Goal: Task Accomplishment & Management: Manage account settings

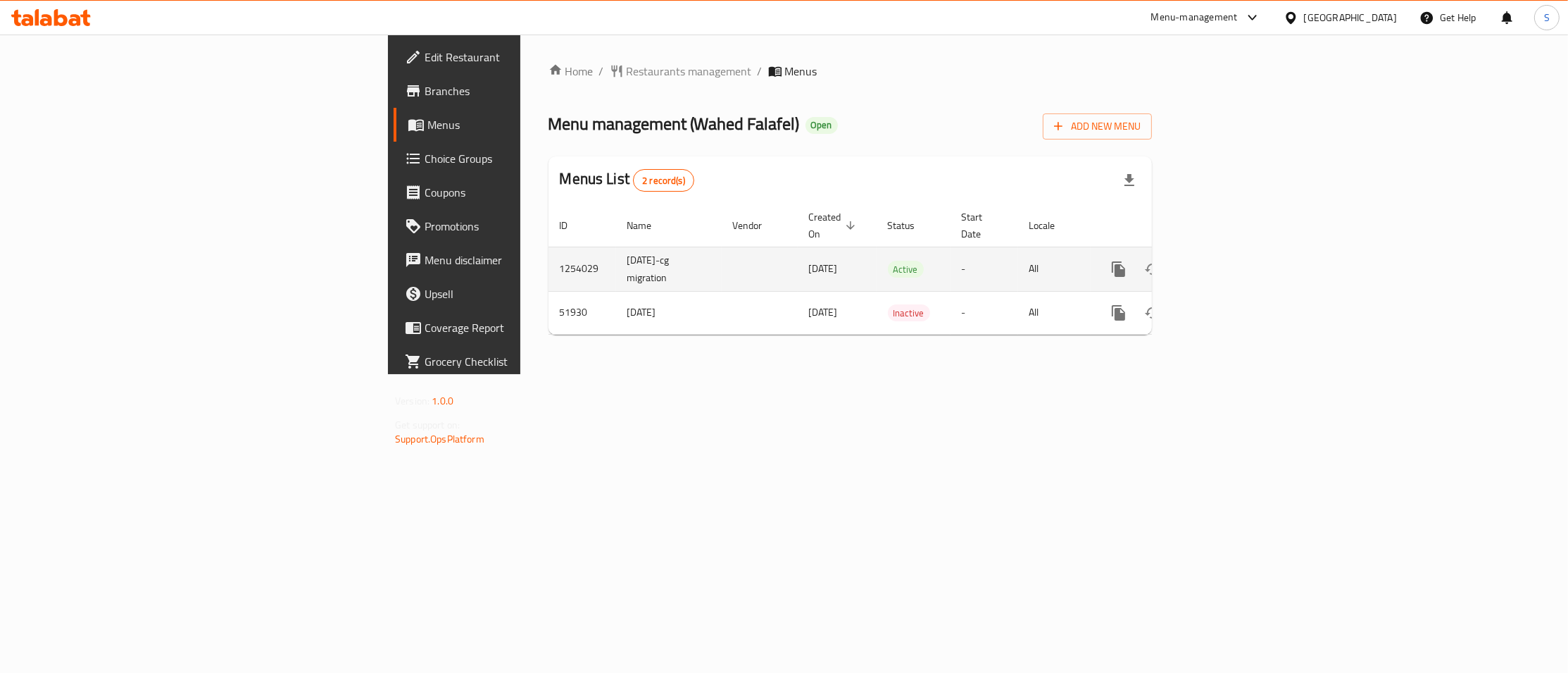
click at [1229, 261] on icon "enhanced table" at bounding box center [1220, 269] width 17 height 17
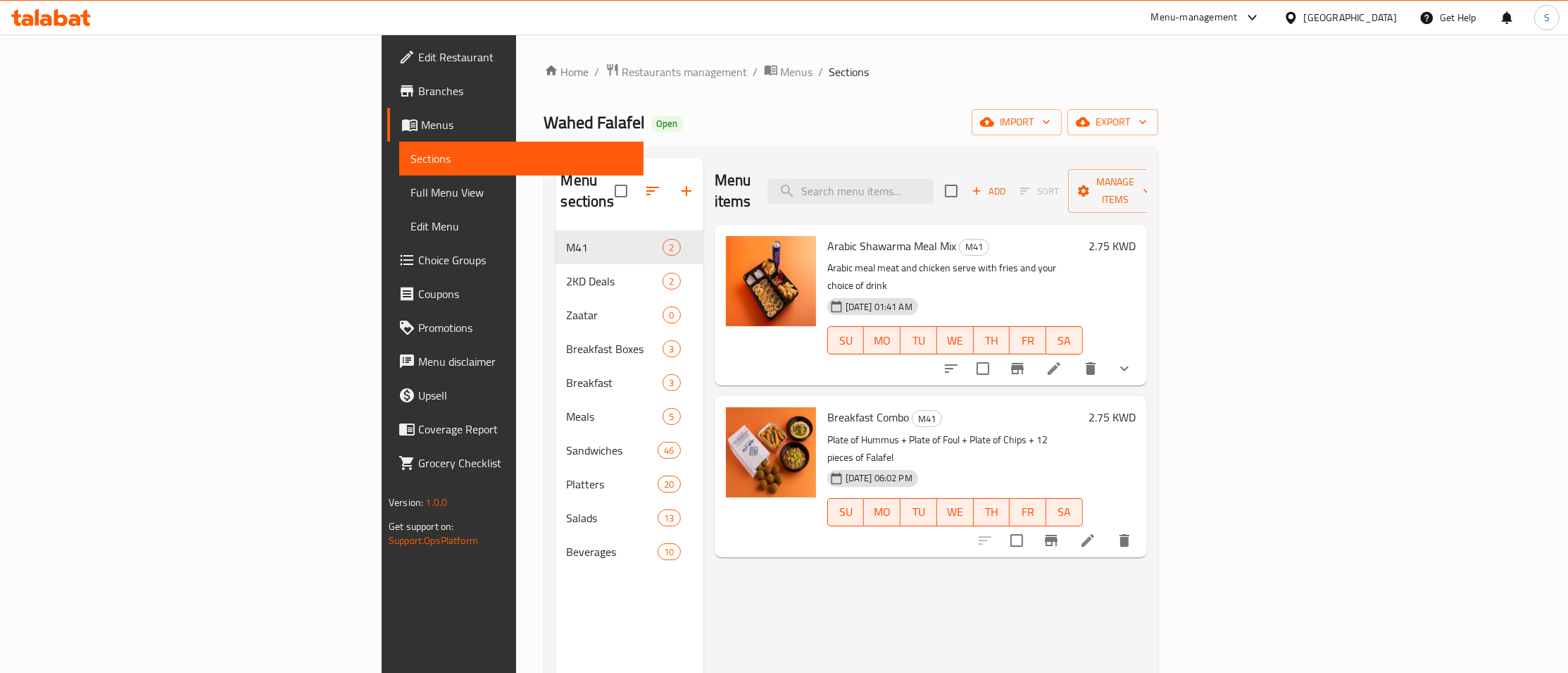
click at [1034, 352] on button "Branch-specific-item" at bounding box center [1017, 369] width 33 height 34
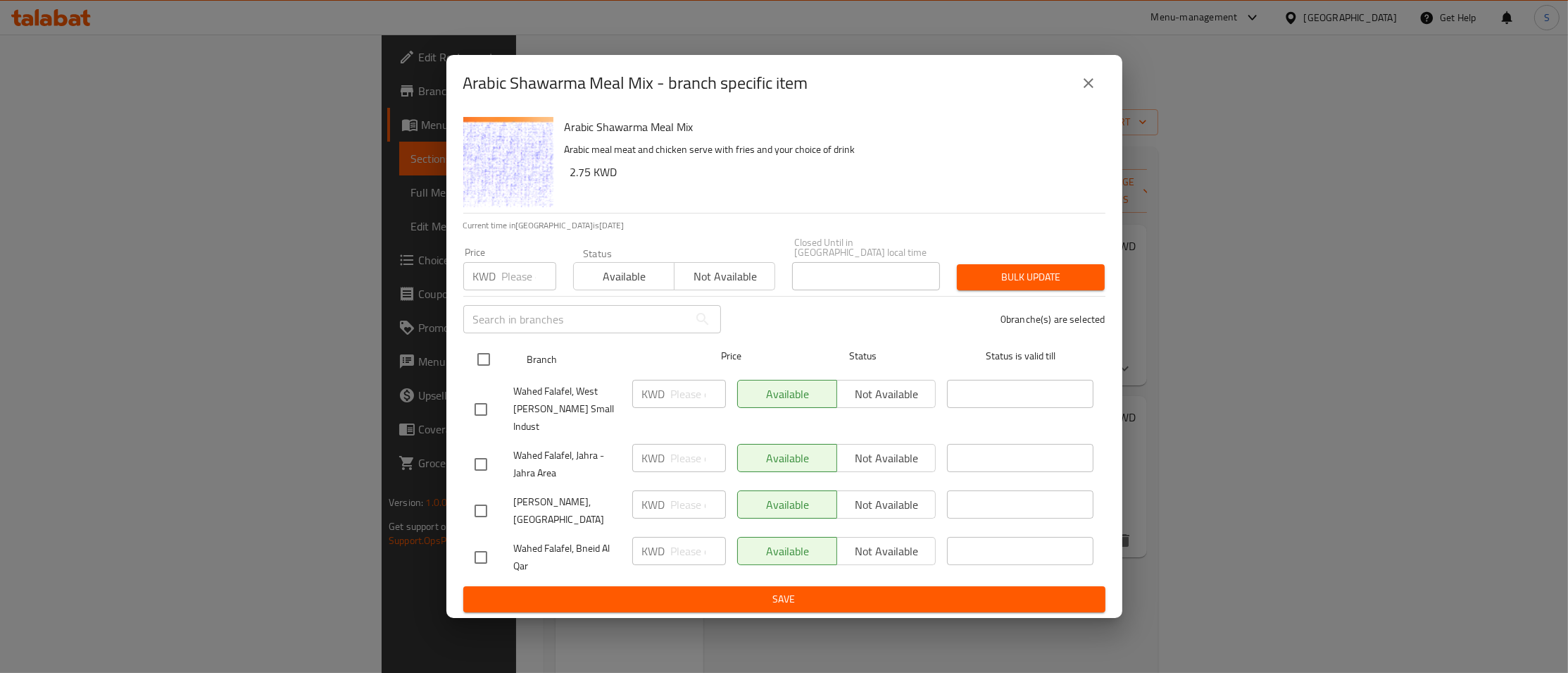
click at [482, 373] on input "checkbox" at bounding box center [484, 360] width 30 height 30
checkbox input "true"
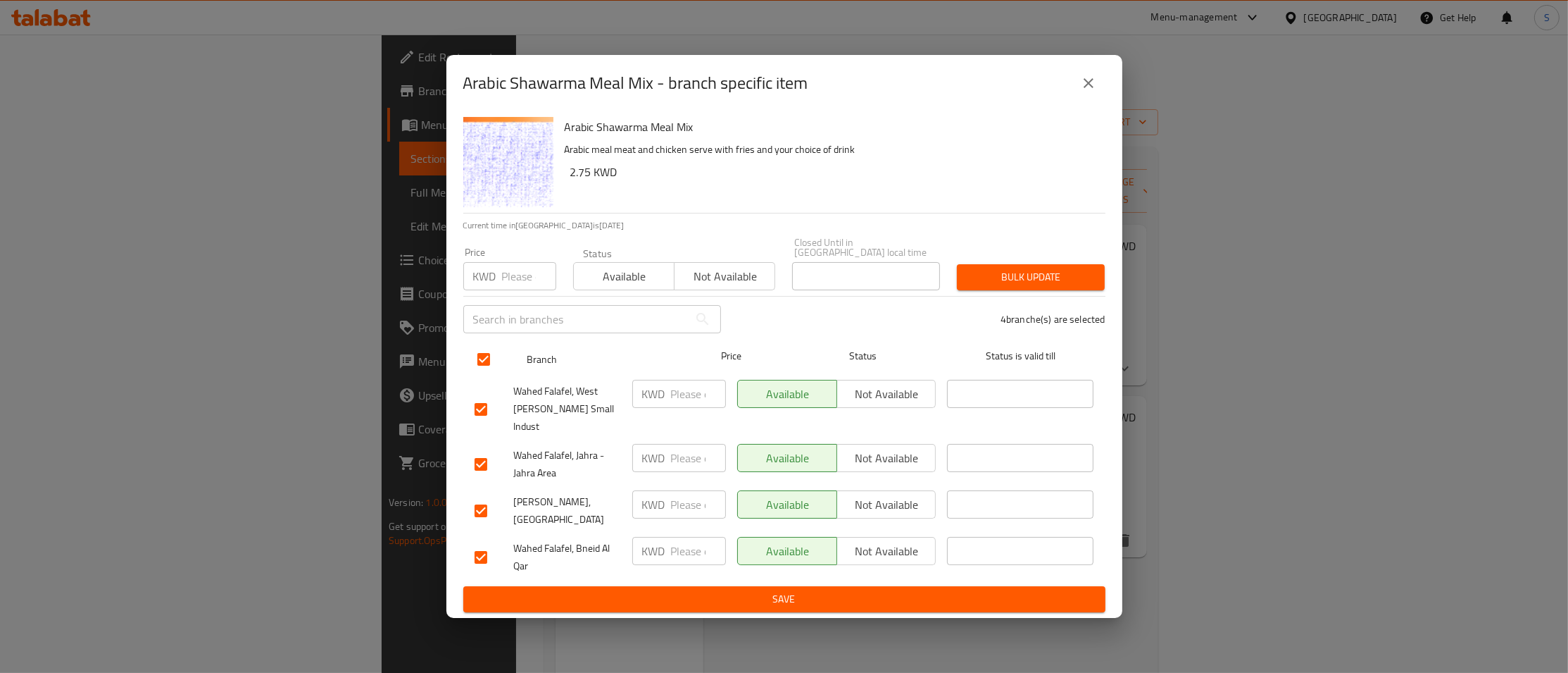
checkbox input "true"
click at [532, 284] on input "number" at bounding box center [530, 276] width 55 height 28
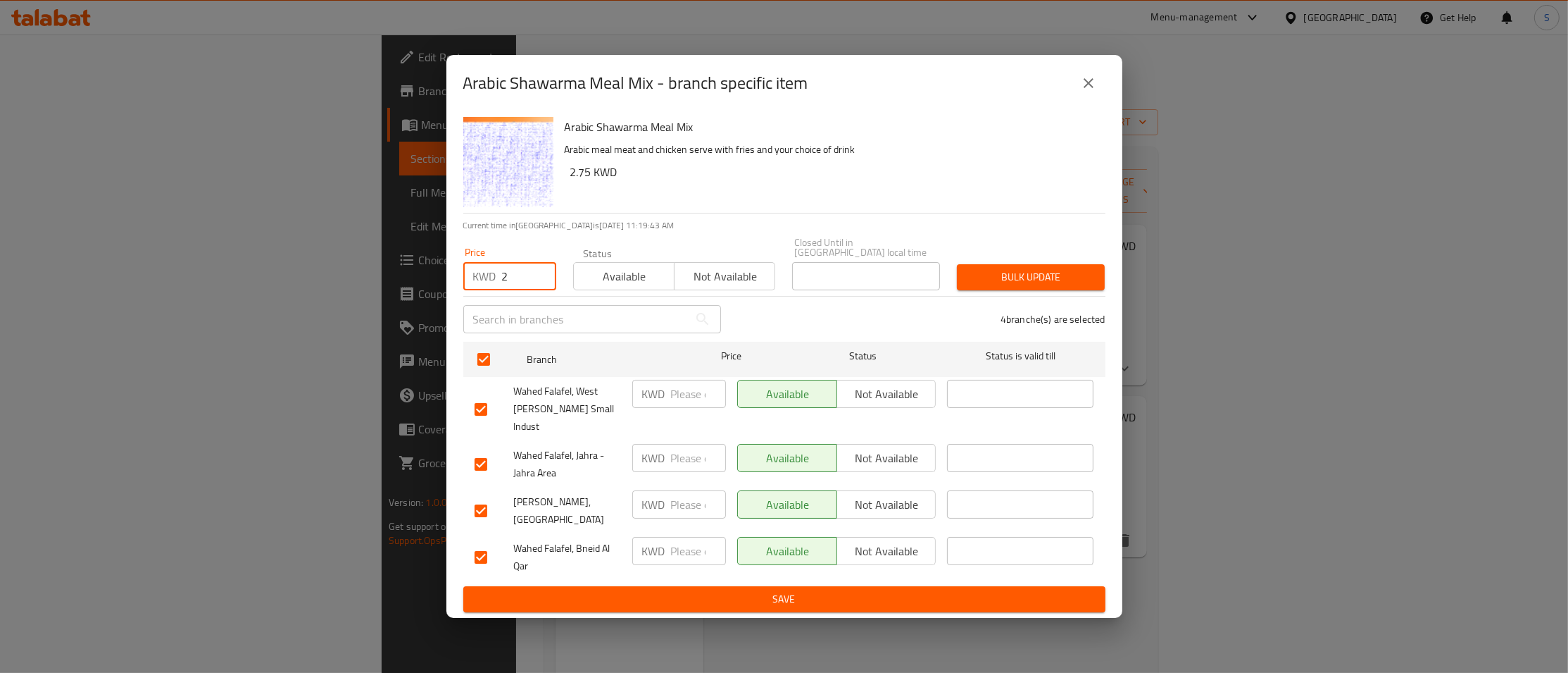
type input "2"
click at [1040, 286] on span "Bulk update" at bounding box center [1030, 277] width 125 height 18
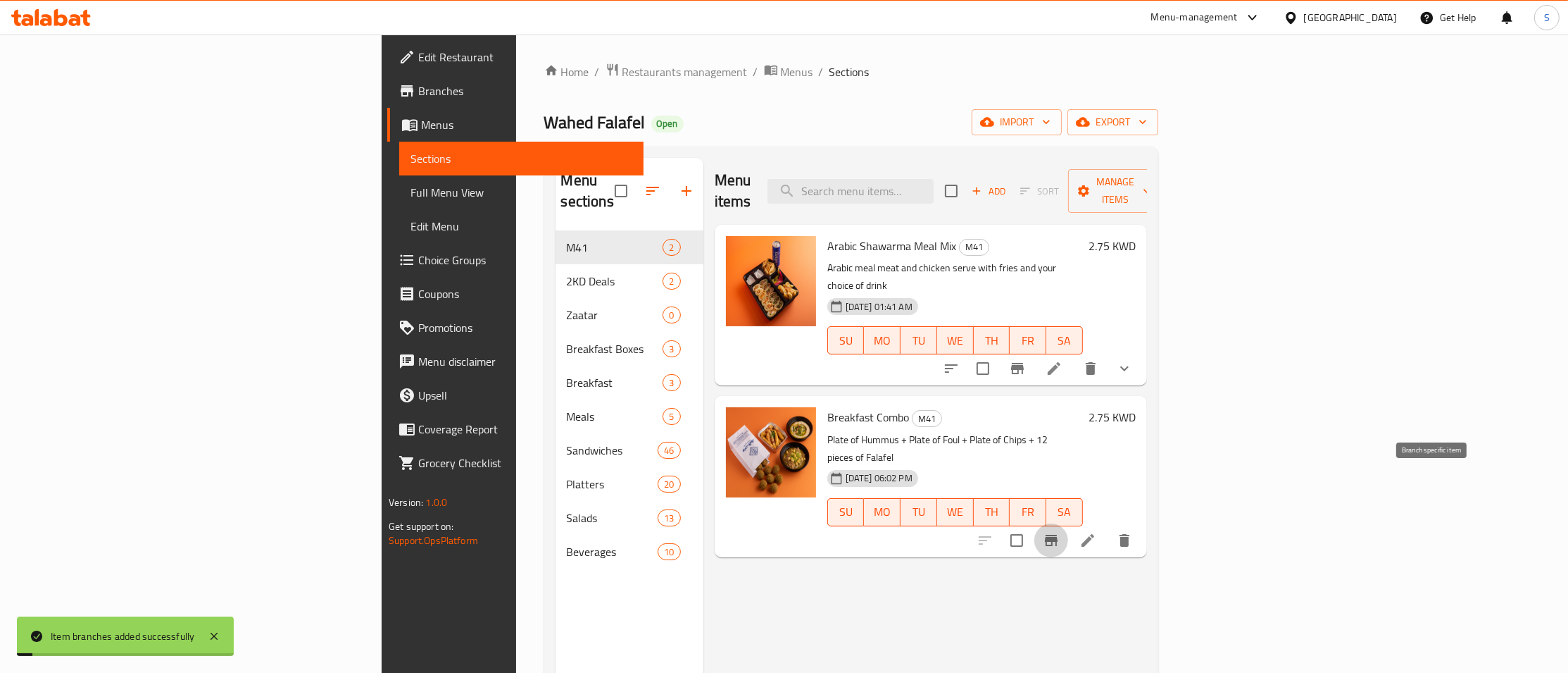
click at [1059, 532] on icon "Branch-specific-item" at bounding box center [1051, 540] width 17 height 17
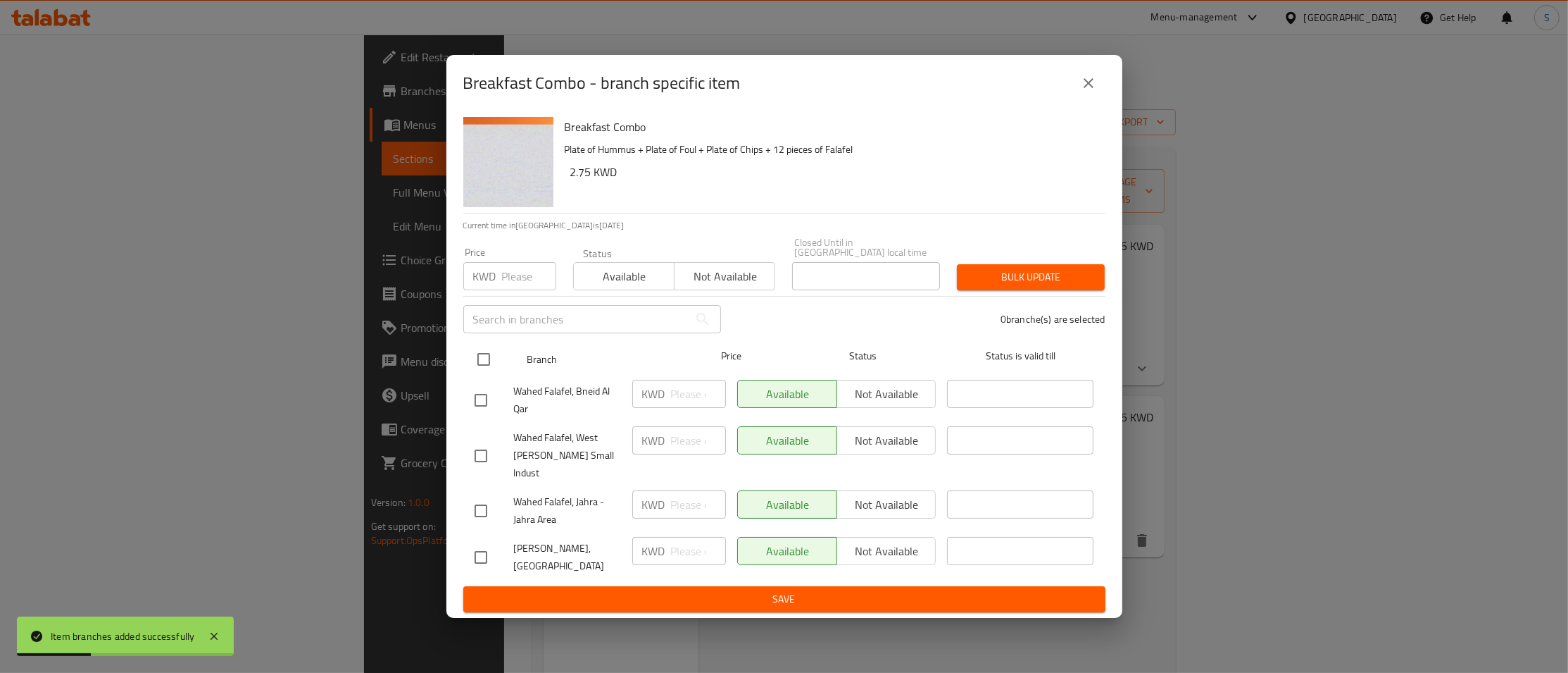
click at [492, 374] on input "checkbox" at bounding box center [484, 360] width 30 height 30
checkbox input "true"
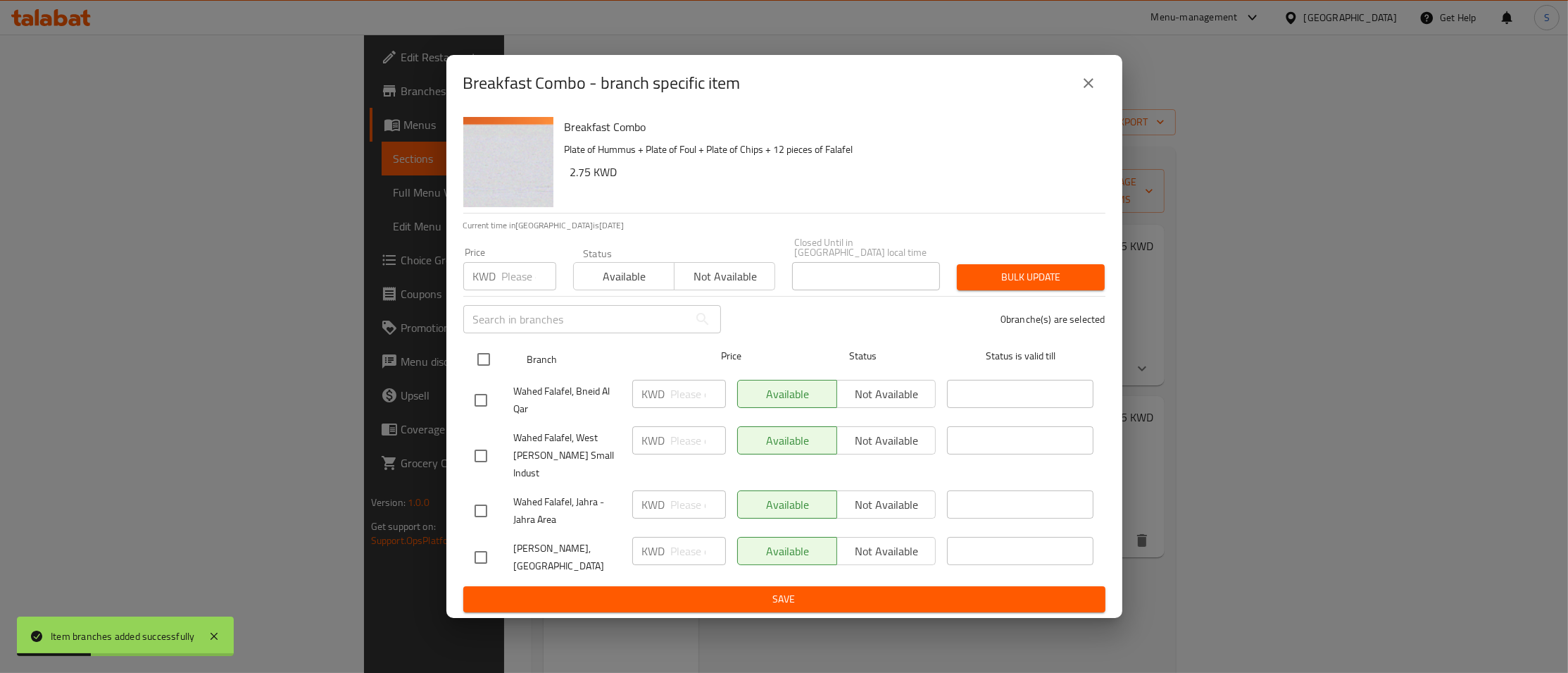
checkbox input "true"
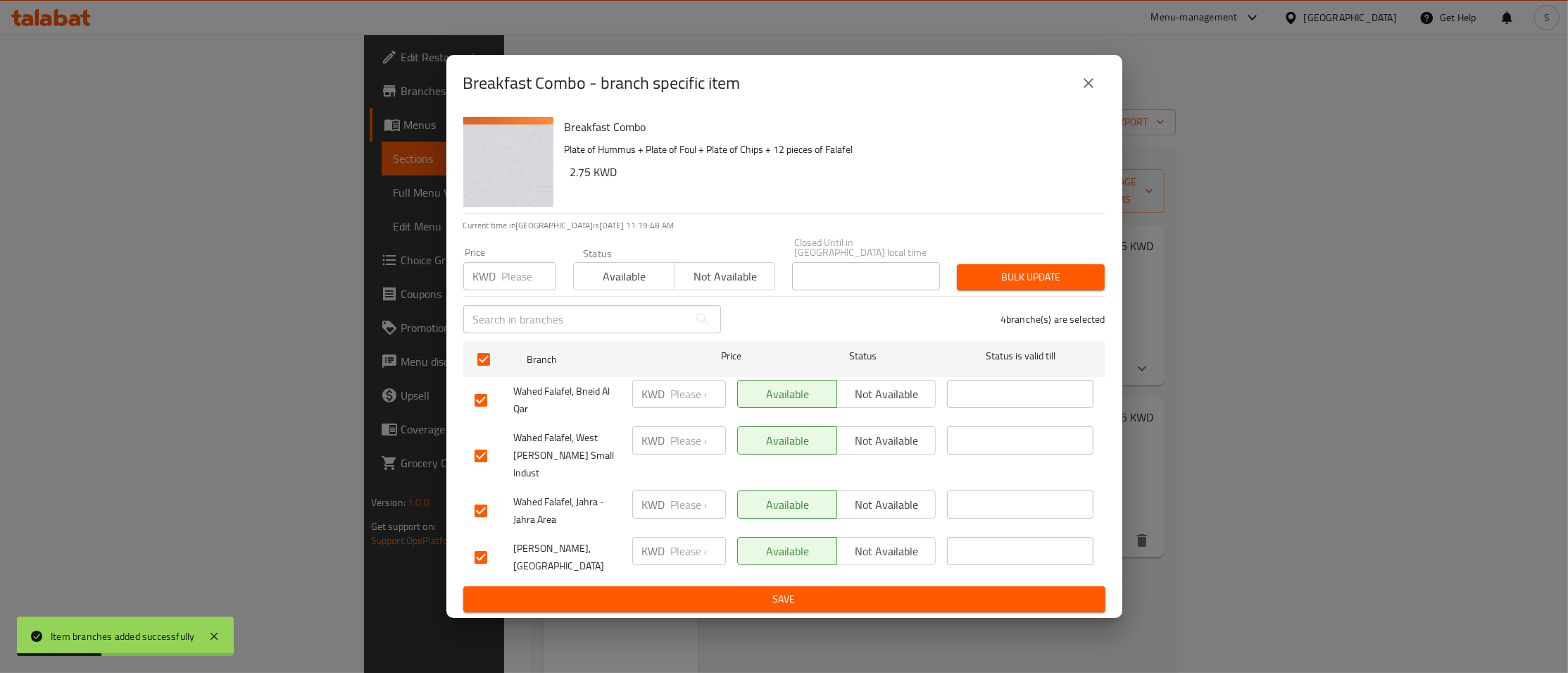
click at [509, 290] on input "number" at bounding box center [530, 276] width 55 height 28
type input "2"
click at [1077, 286] on span "Bulk update" at bounding box center [1030, 277] width 125 height 18
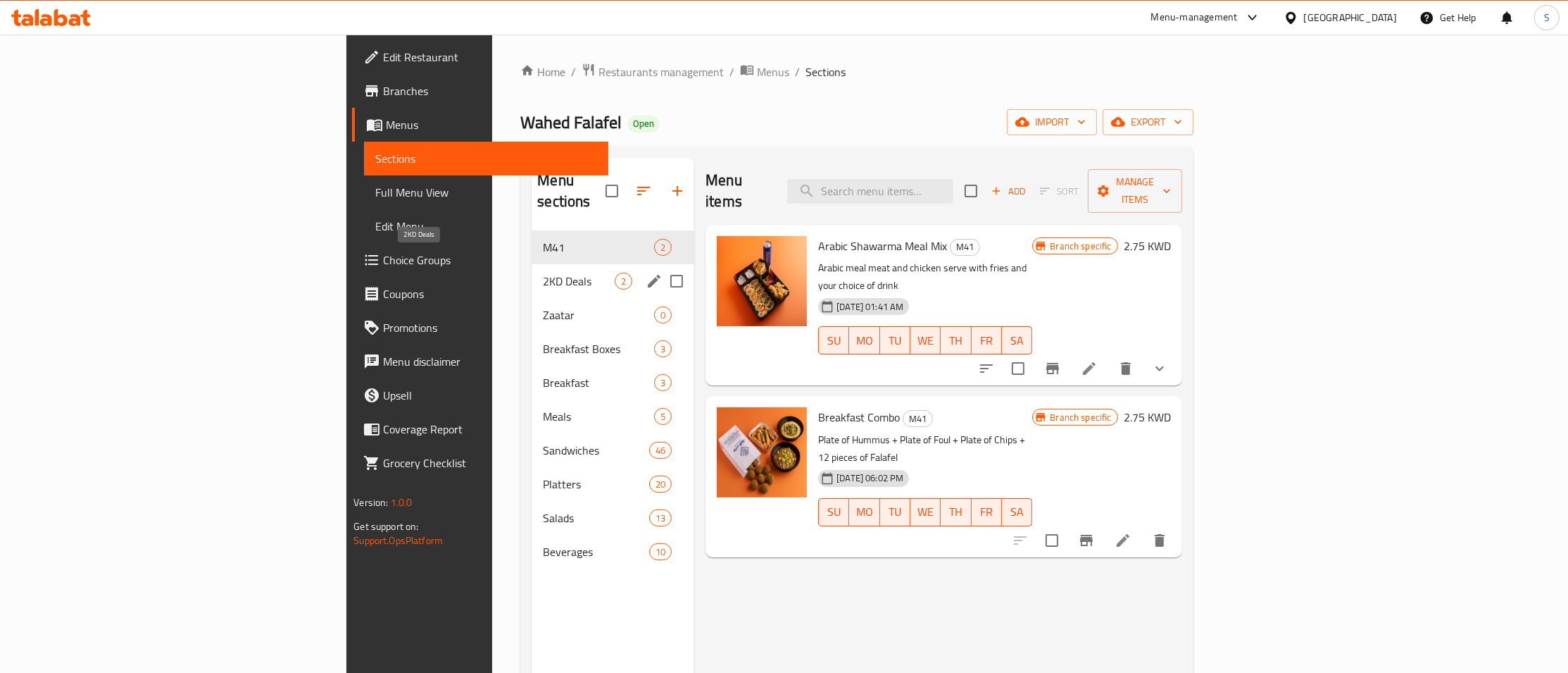
click at [543, 273] on span "2KD Deals" at bounding box center [578, 280] width 71 height 17
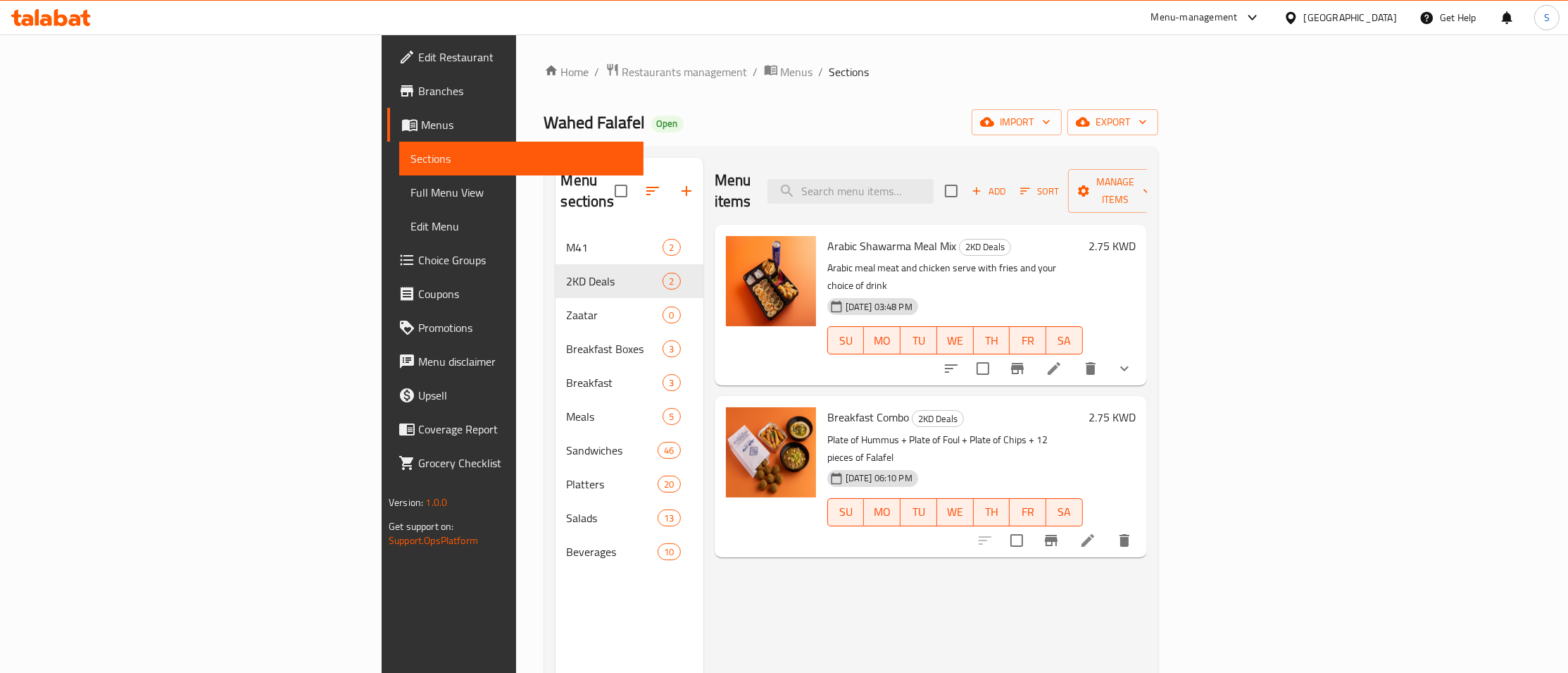
click at [1023, 363] on icon "Branch-specific-item" at bounding box center [1017, 368] width 12 height 11
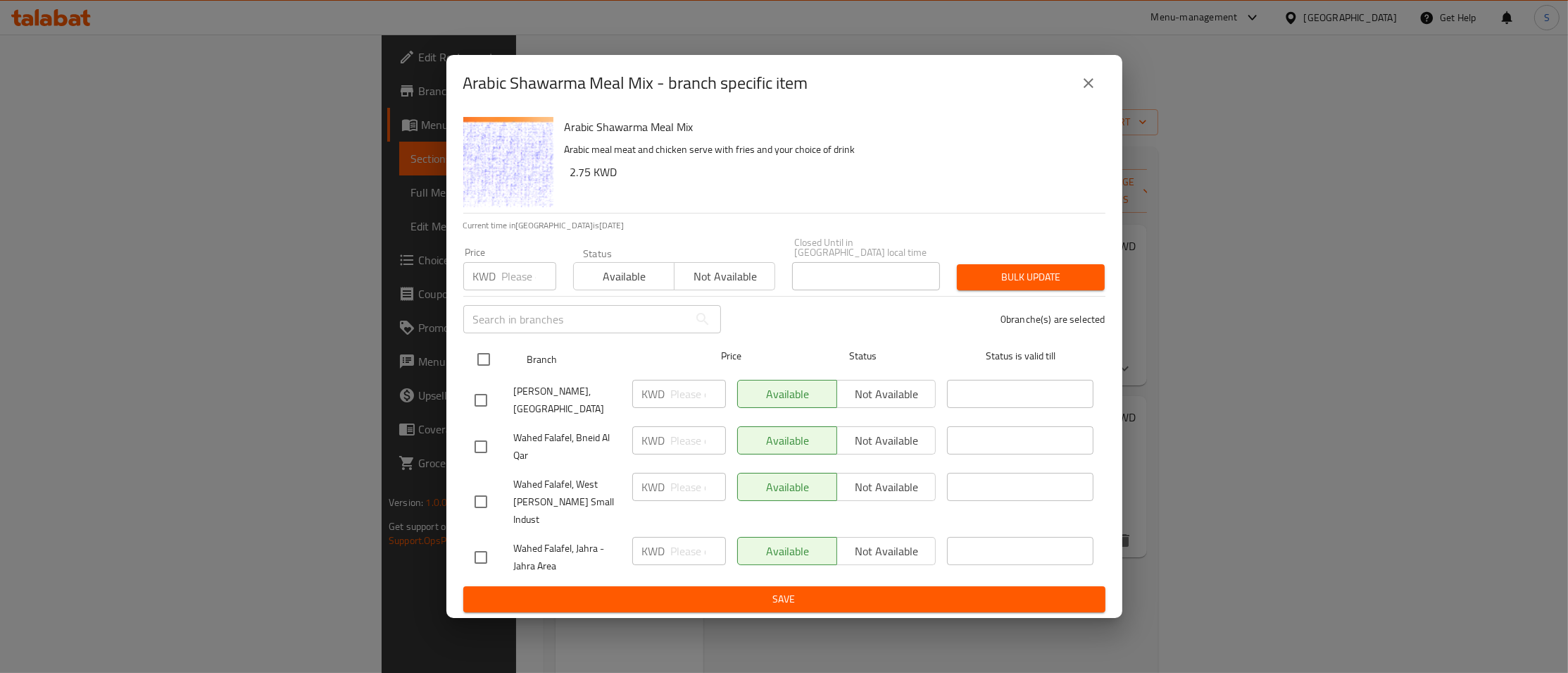
click at [483, 365] on input "checkbox" at bounding box center [484, 360] width 30 height 30
checkbox input "true"
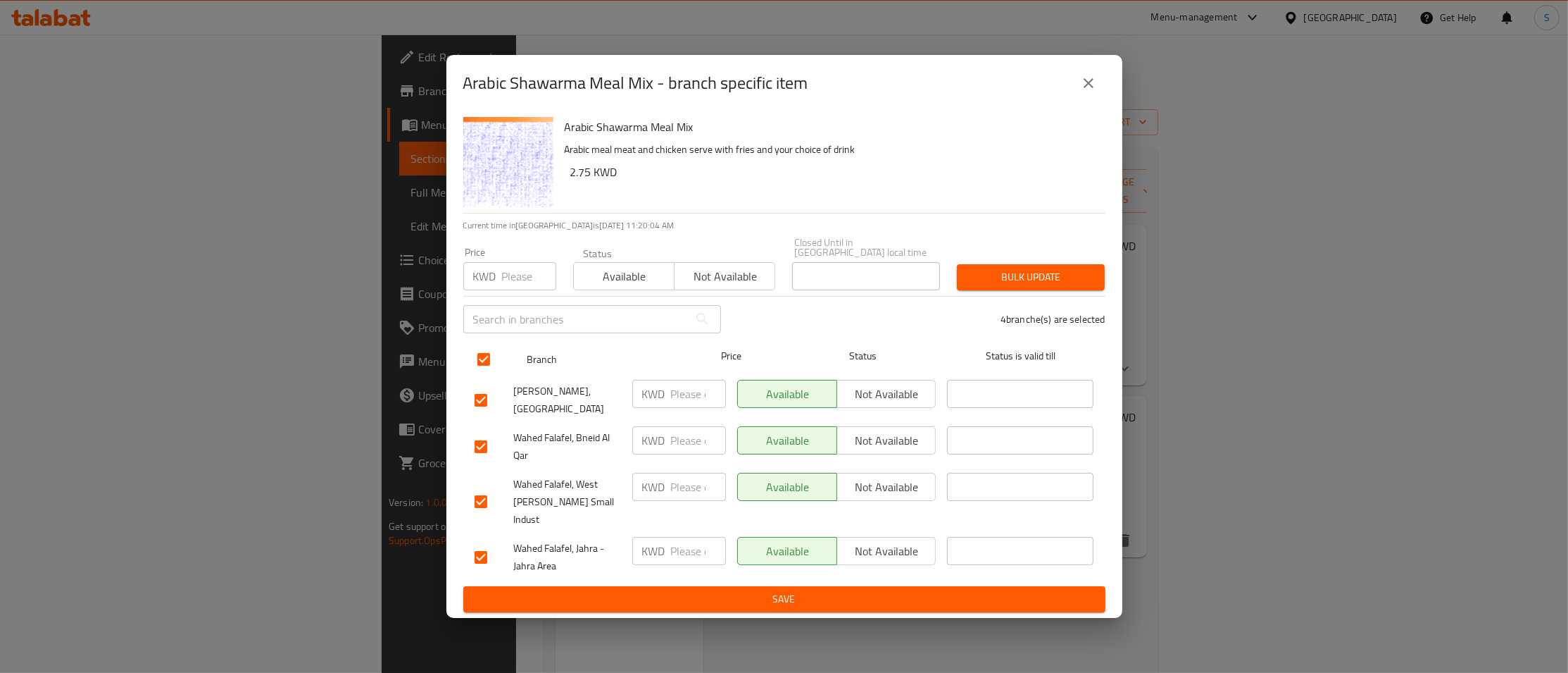
checkbox input "true"
click at [510, 290] on input "number" at bounding box center [530, 276] width 55 height 28
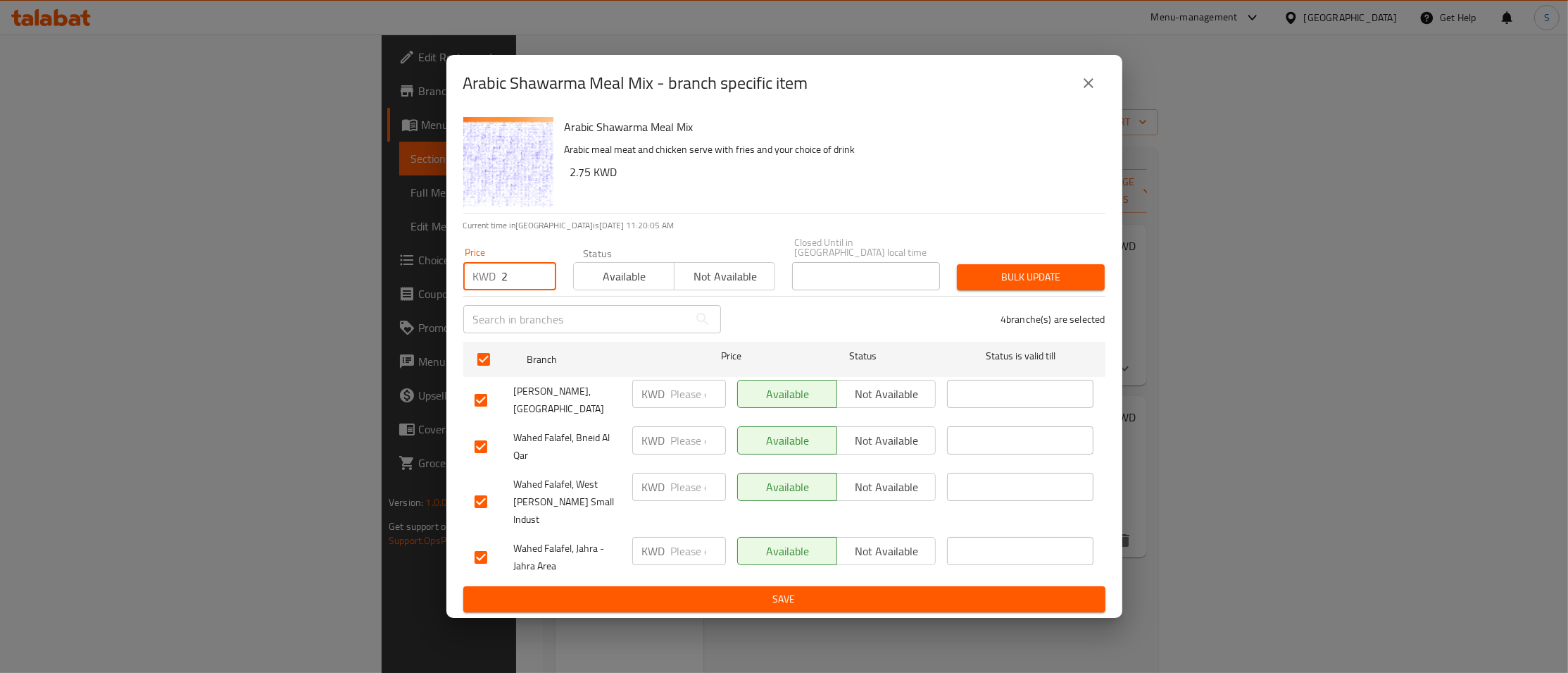
type input "2"
click at [1034, 286] on span "Bulk update" at bounding box center [1030, 277] width 125 height 18
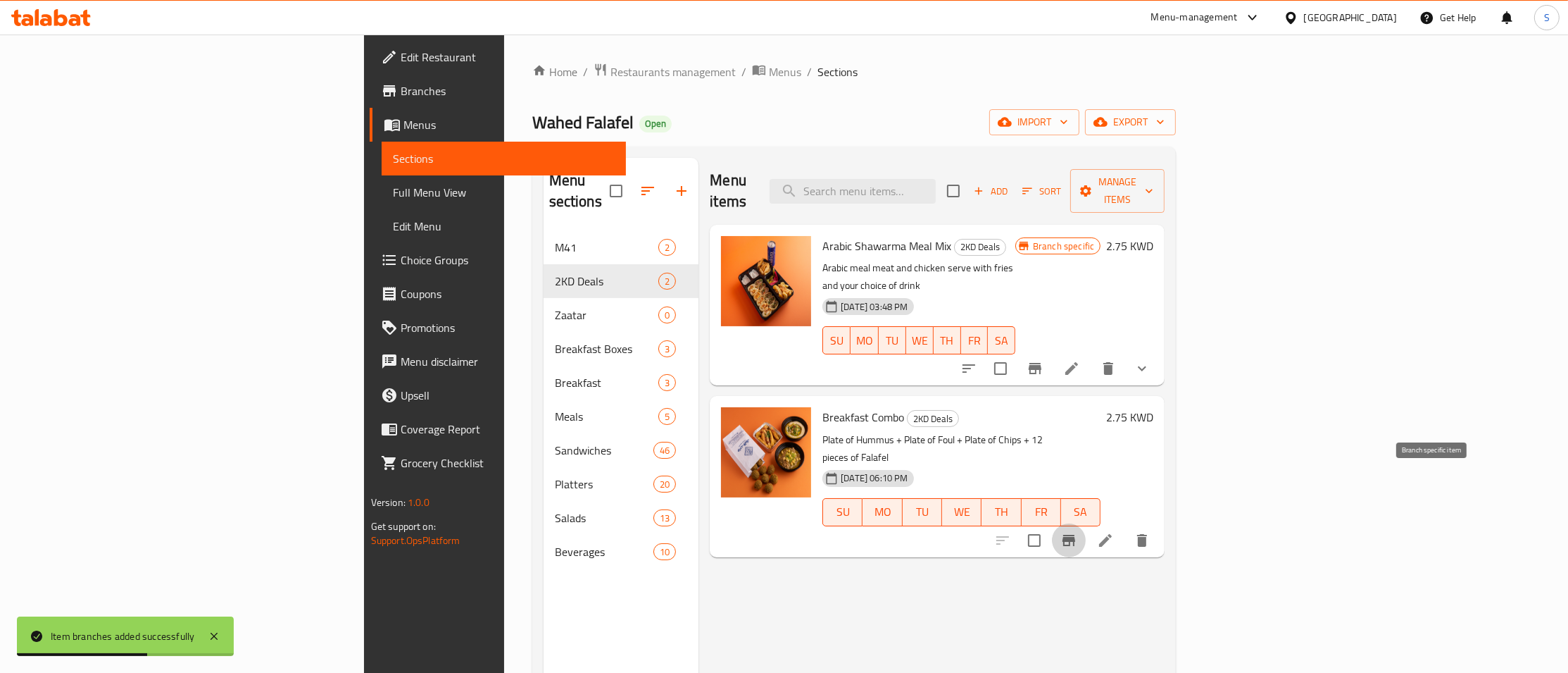
click at [1075, 535] on icon "Branch-specific-item" at bounding box center [1068, 540] width 12 height 11
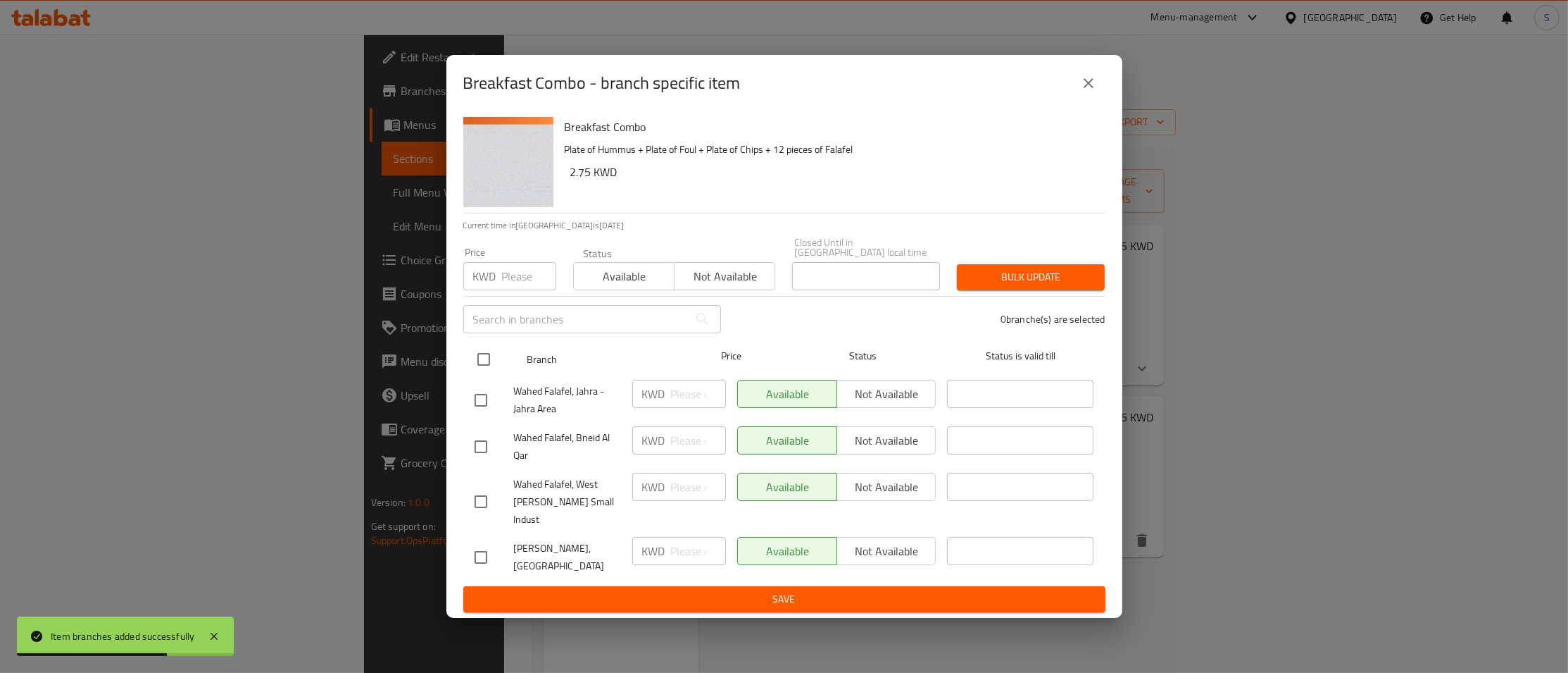
click at [492, 363] on input "checkbox" at bounding box center [484, 360] width 30 height 30
checkbox input "true"
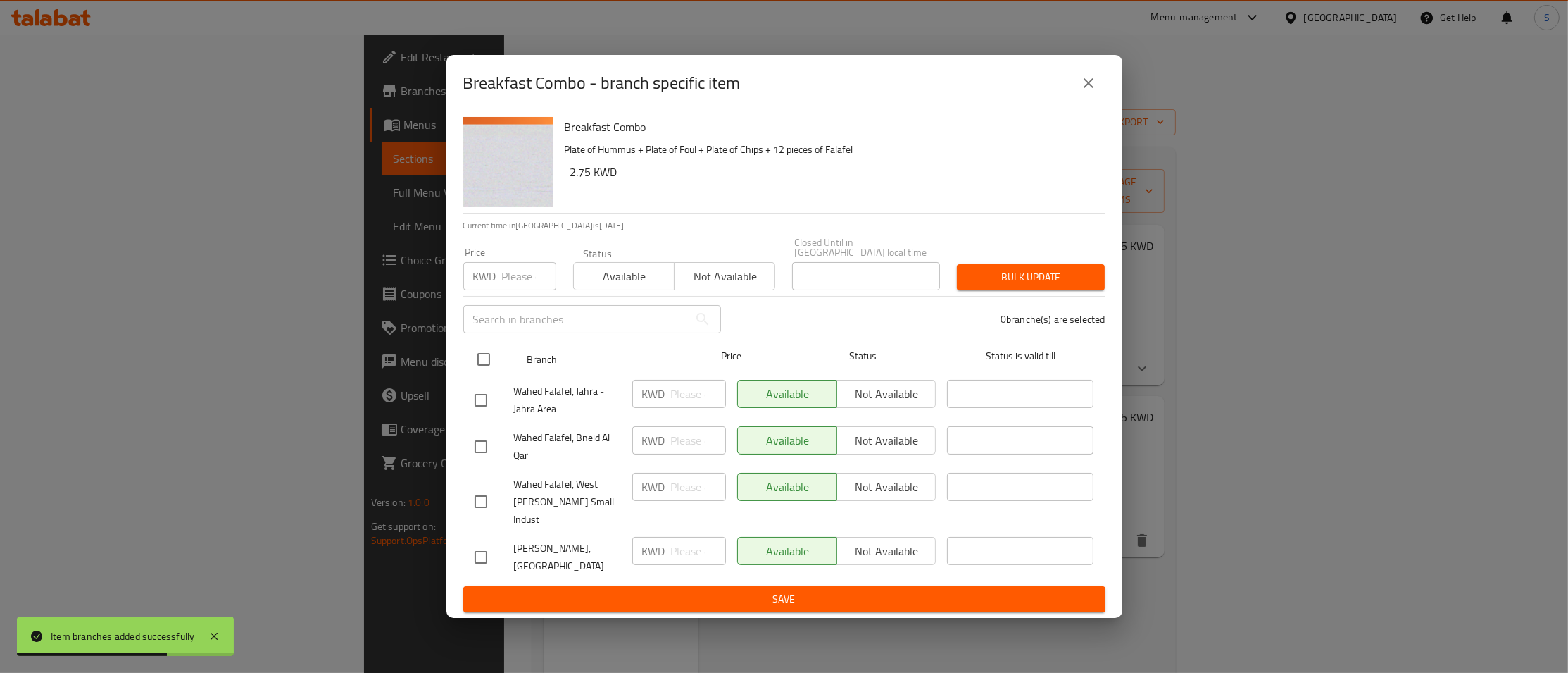
checkbox input "true"
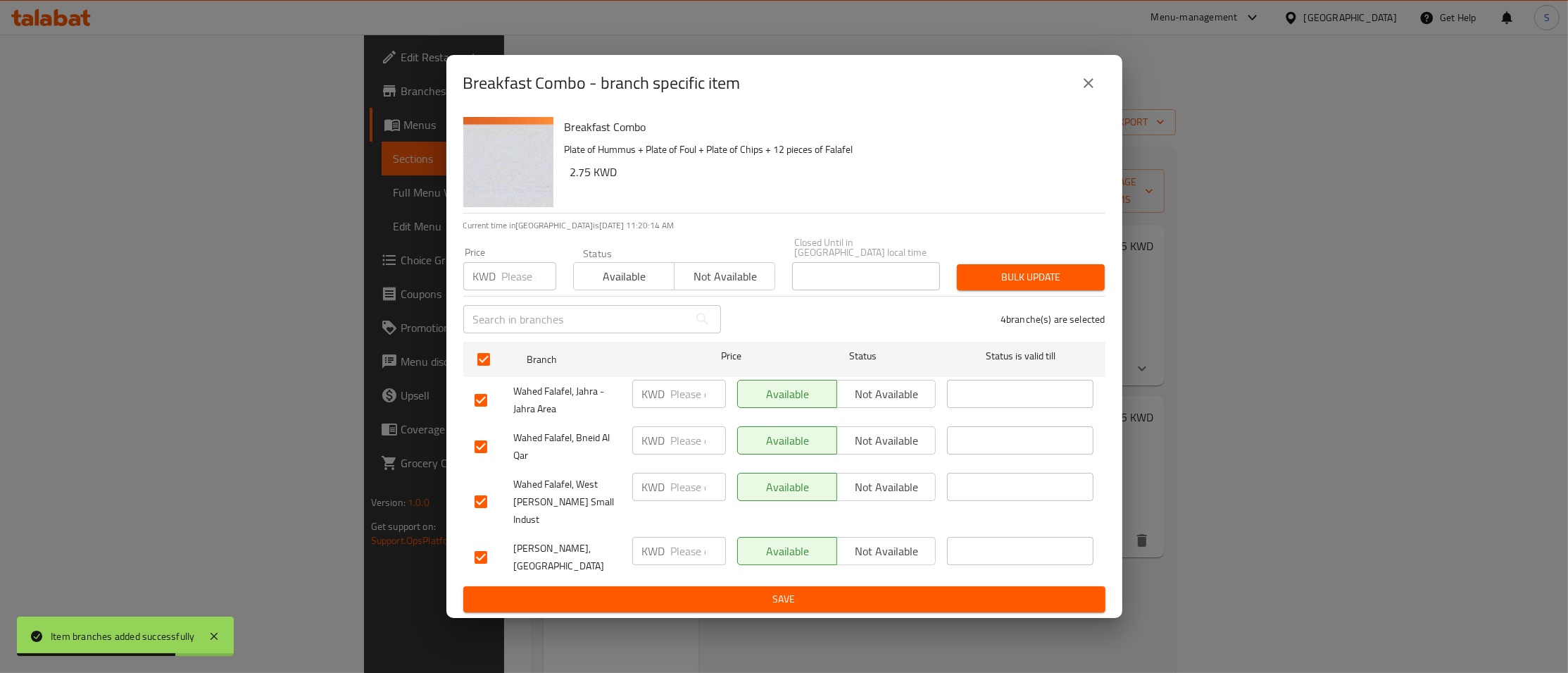
click at [499, 275] on div "KWD Price" at bounding box center [509, 276] width 93 height 28
type input "2"
click at [983, 270] on div "Bulk update" at bounding box center [1030, 277] width 165 height 43
click at [1015, 282] on span "Bulk update" at bounding box center [1030, 277] width 125 height 18
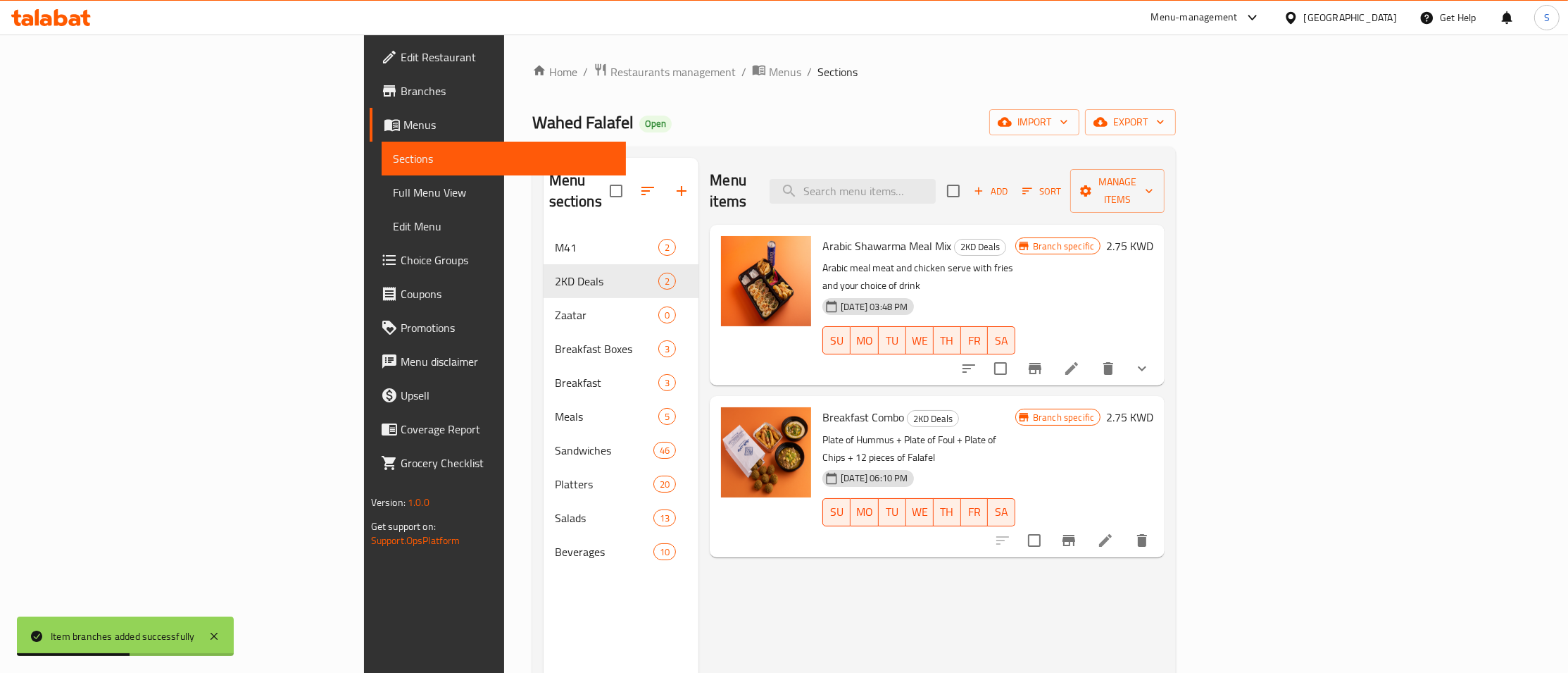
click at [1044, 360] on icon "Branch-specific-item" at bounding box center [1035, 368] width 17 height 17
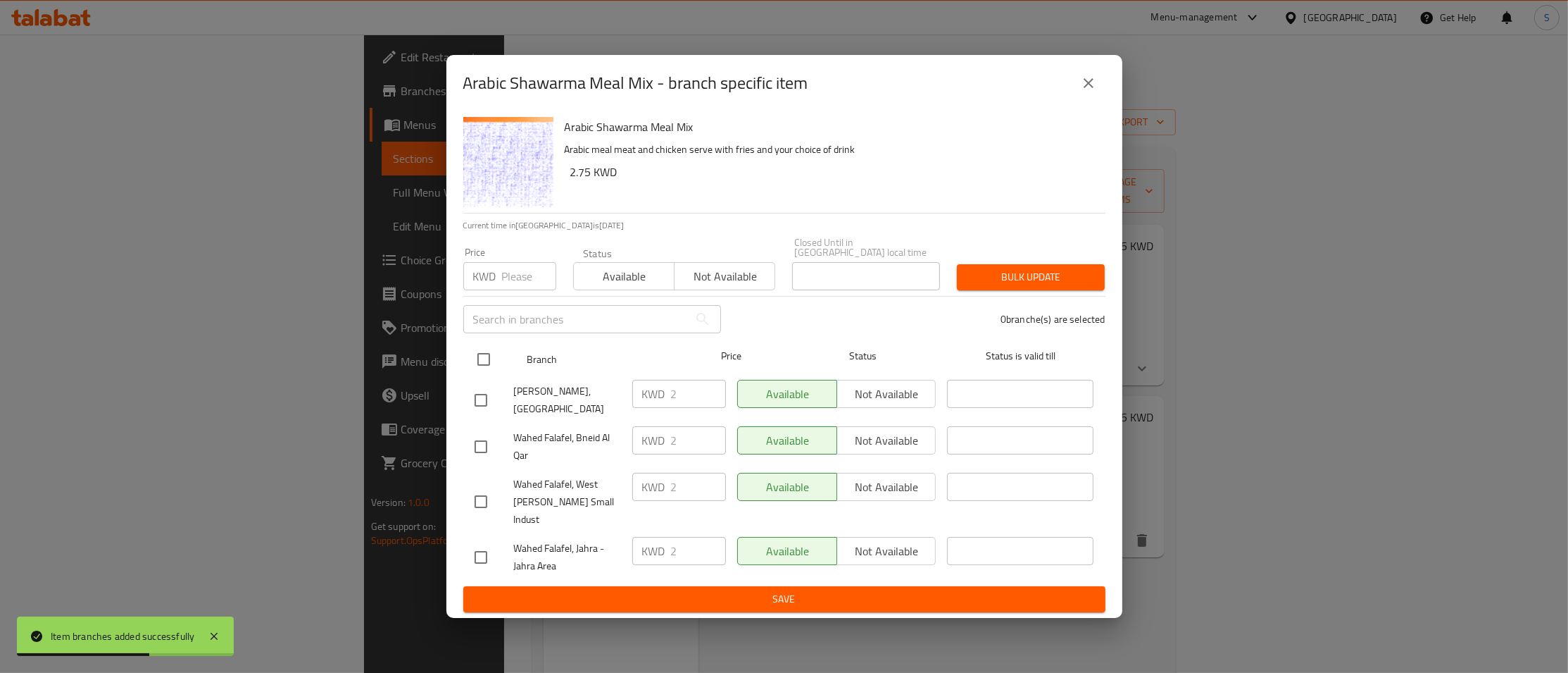
click at [481, 374] on input "checkbox" at bounding box center [484, 360] width 30 height 30
checkbox input "true"
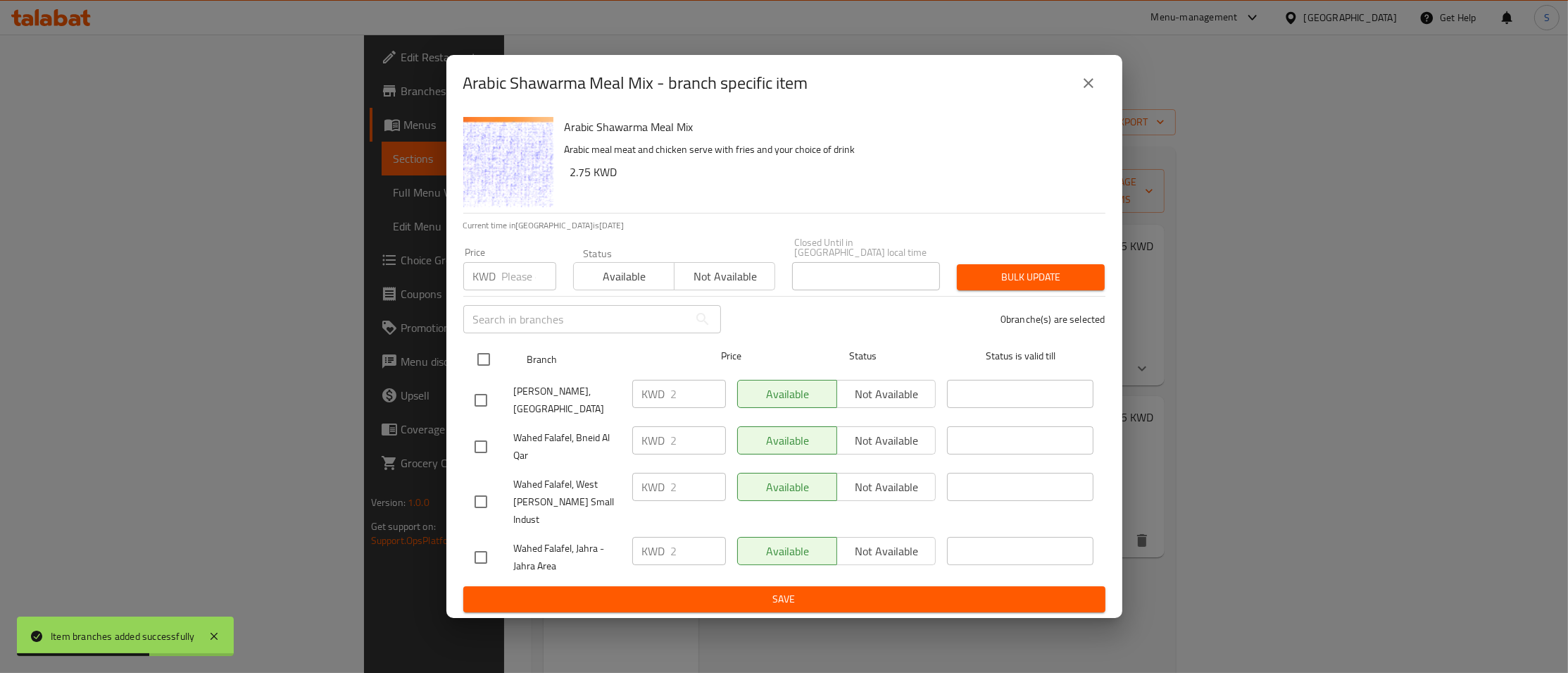
checkbox input "true"
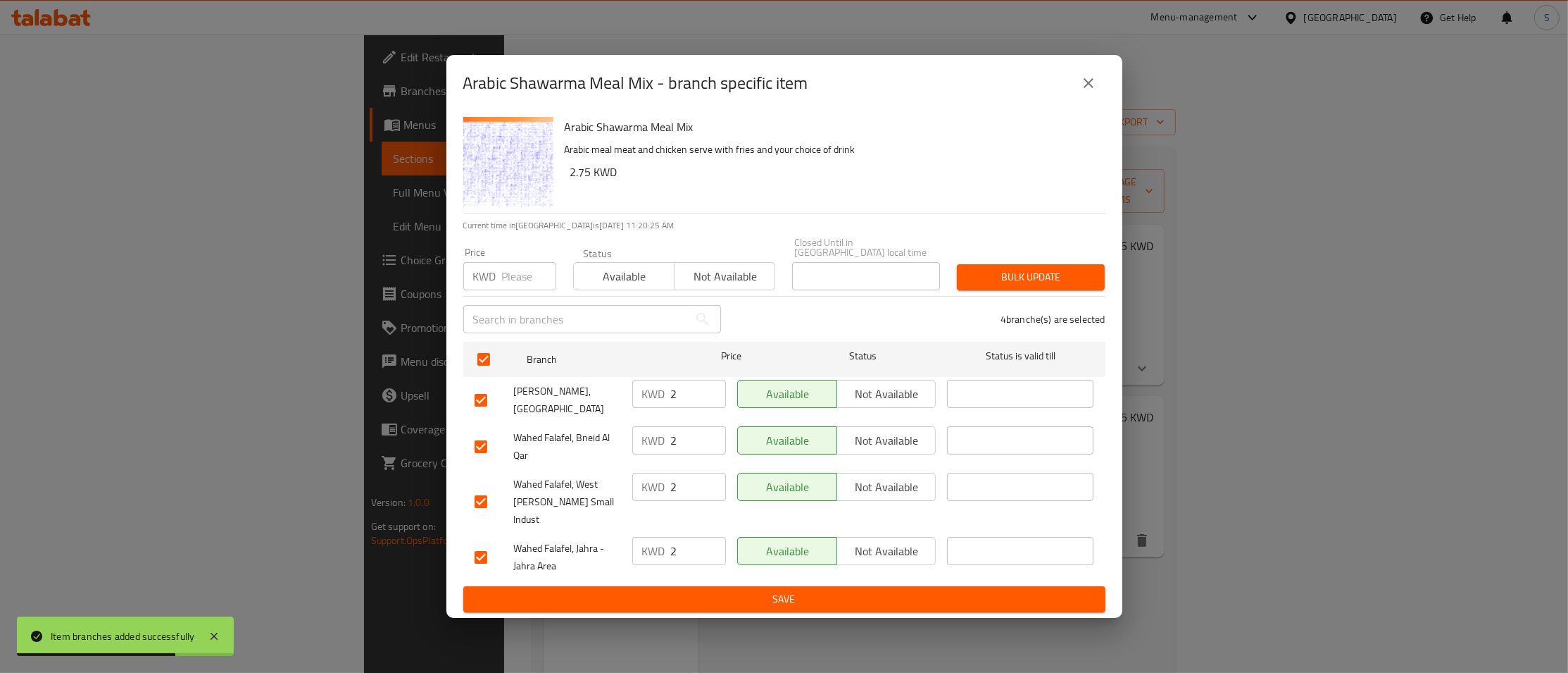
click at [1032, 280] on span "Bulk update" at bounding box center [1030, 277] width 125 height 18
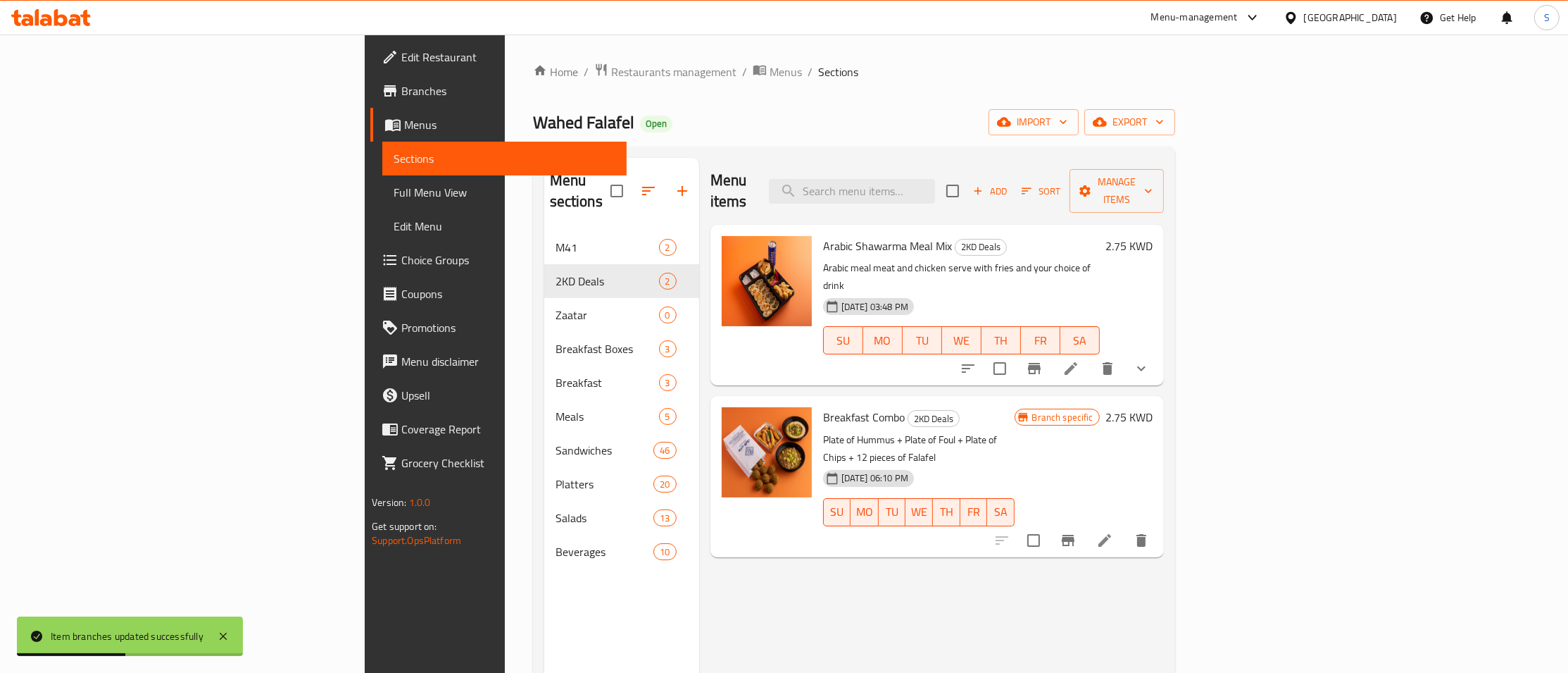
click at [1074, 535] on icon "Branch-specific-item" at bounding box center [1068, 540] width 12 height 11
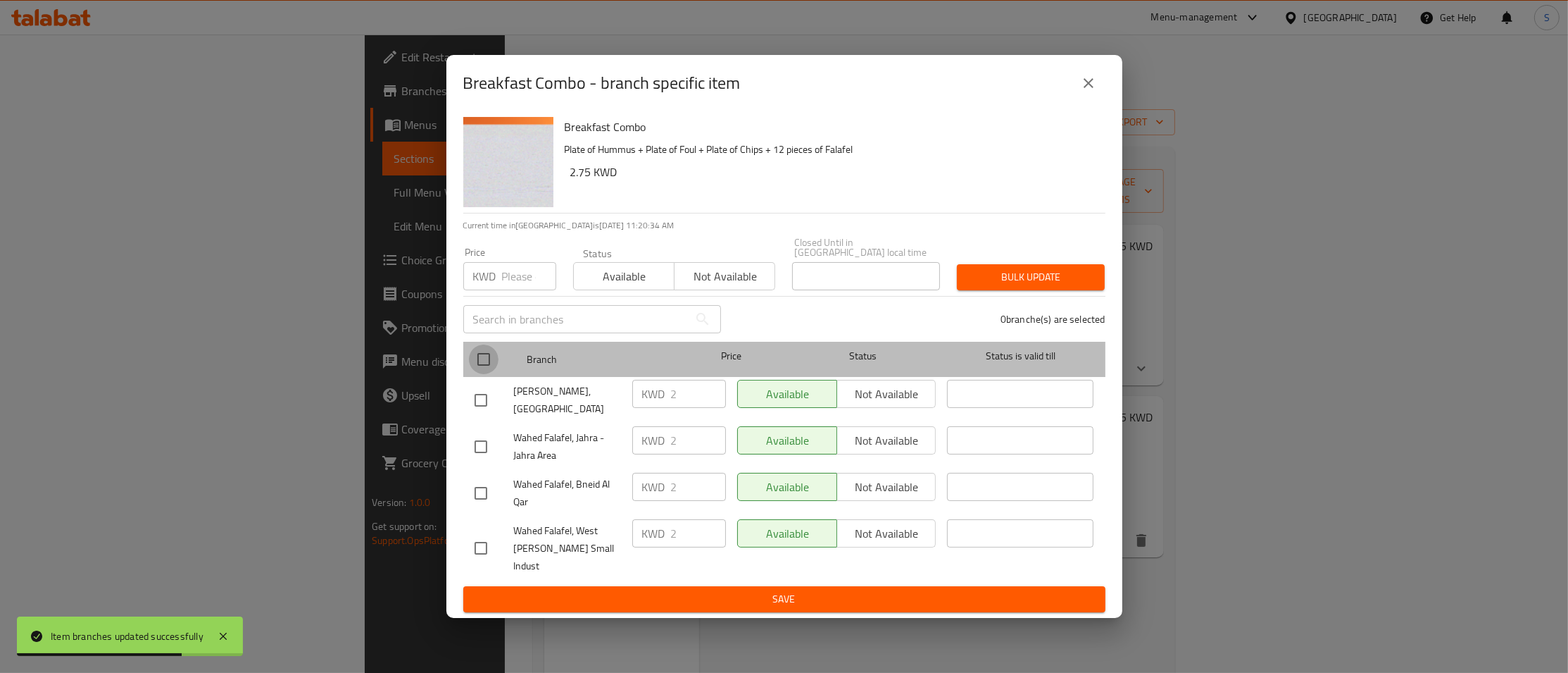
click at [489, 372] on input "checkbox" at bounding box center [484, 360] width 30 height 30
checkbox input "true"
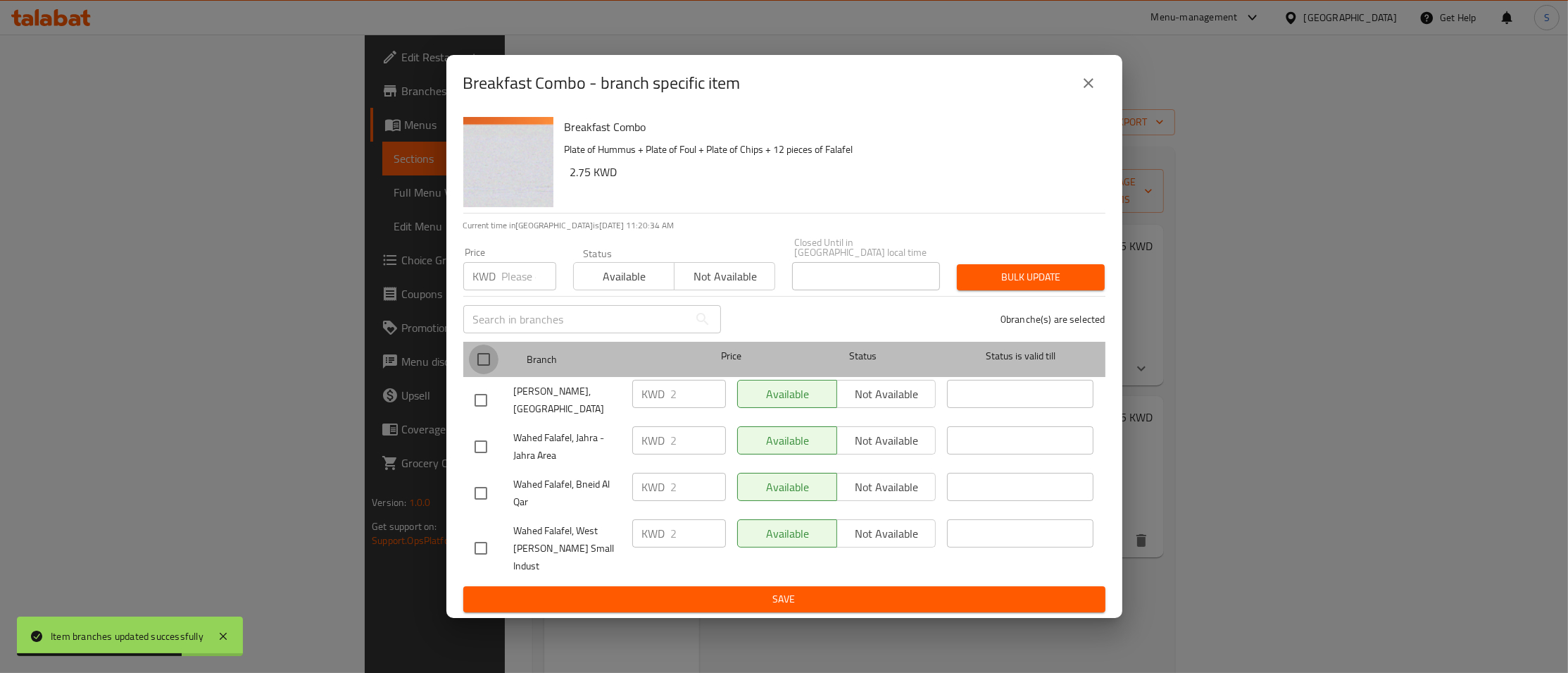
checkbox input "true"
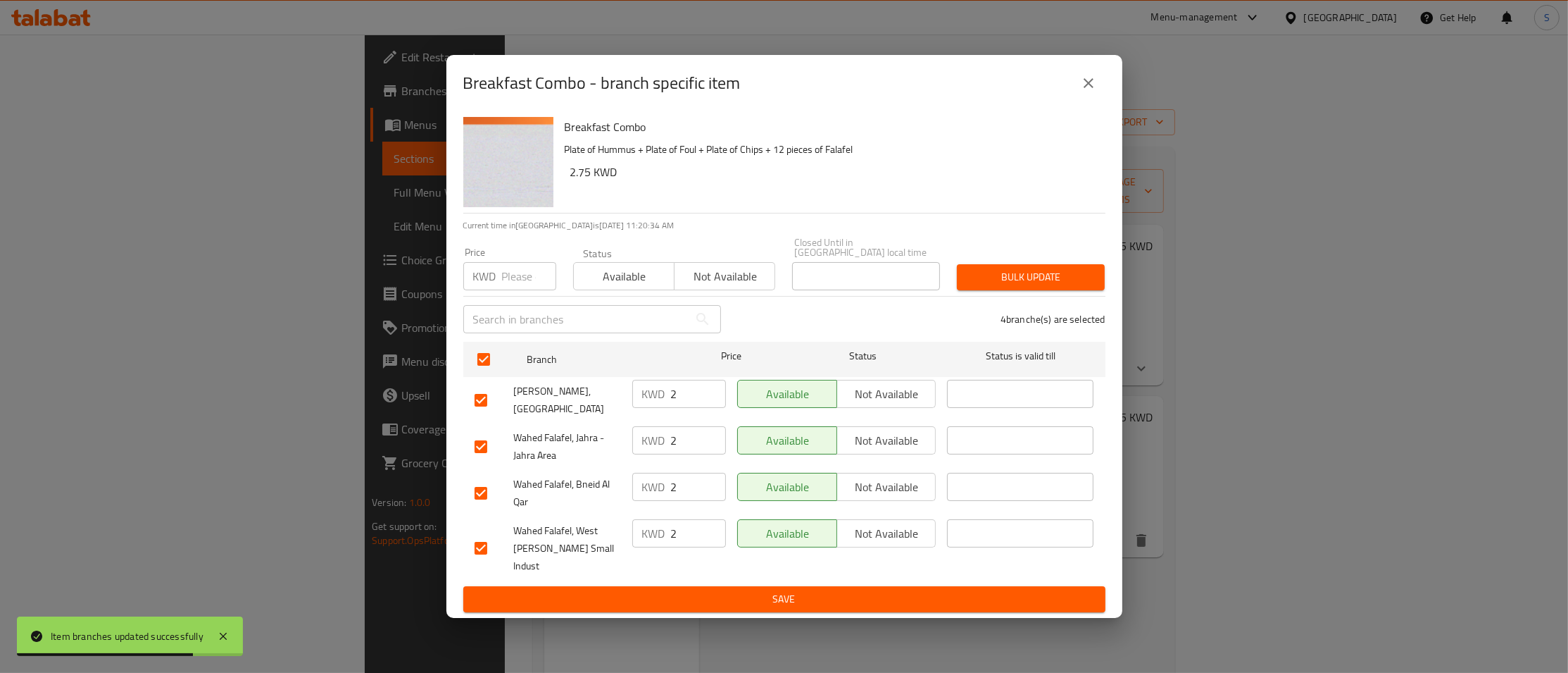
click at [1082, 280] on span "Bulk update" at bounding box center [1030, 277] width 125 height 18
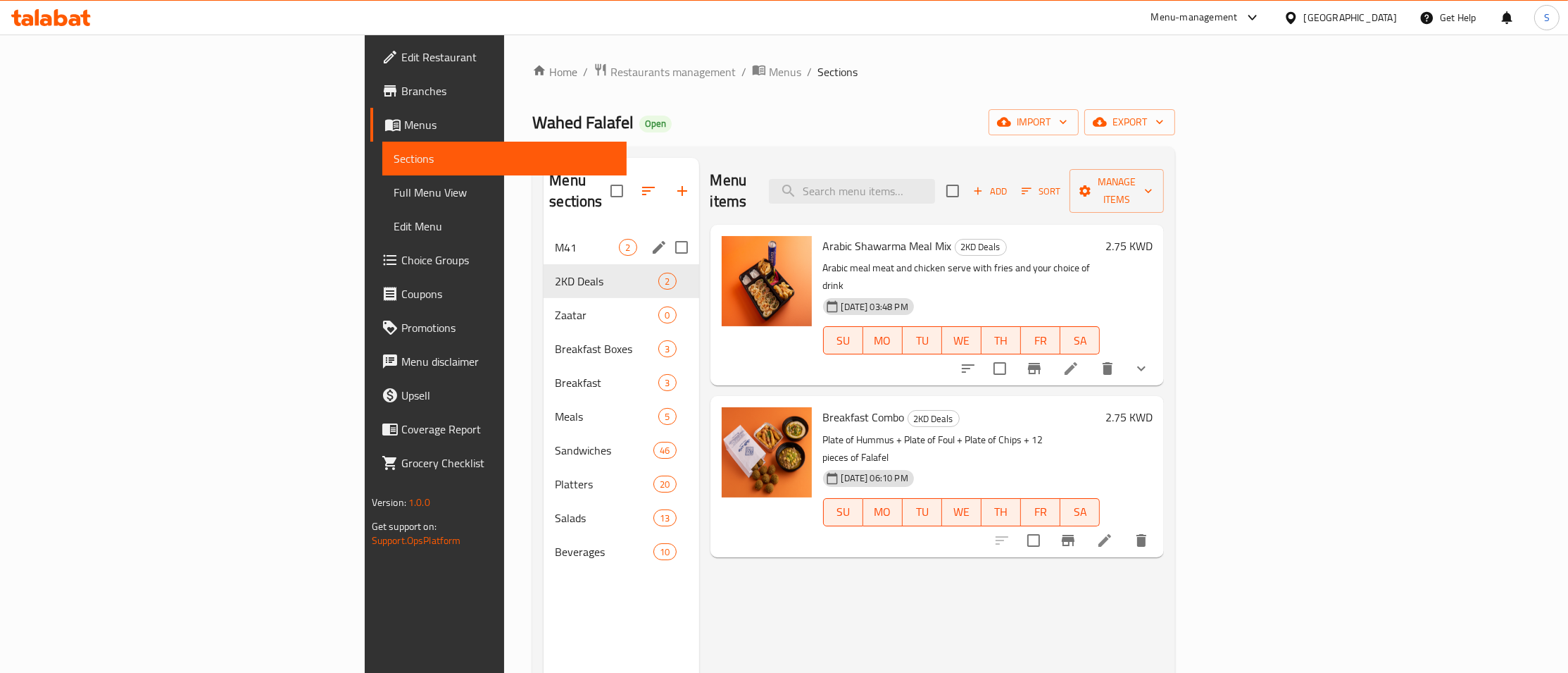
click at [554, 239] on span "M41" at bounding box center [586, 247] width 64 height 17
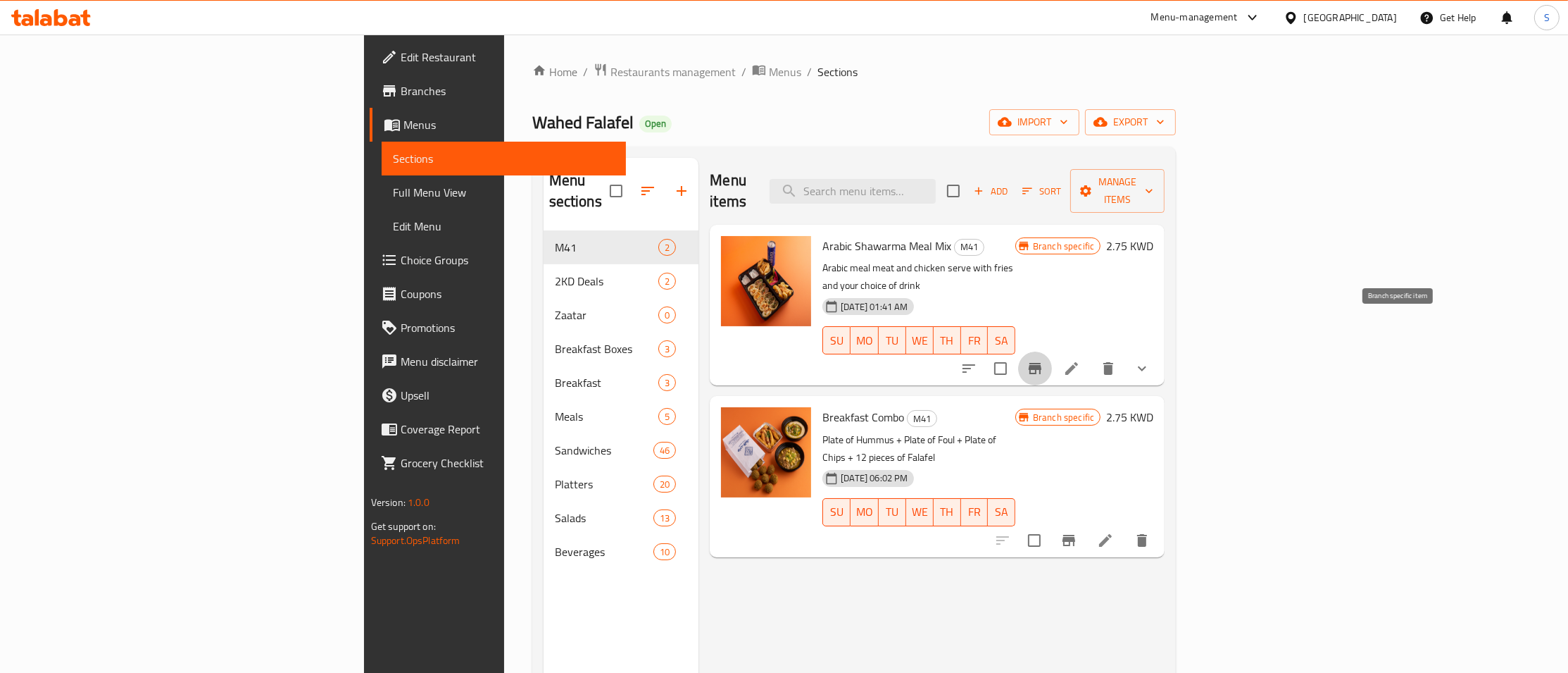
click at [1044, 360] on icon "Branch-specific-item" at bounding box center [1035, 368] width 17 height 17
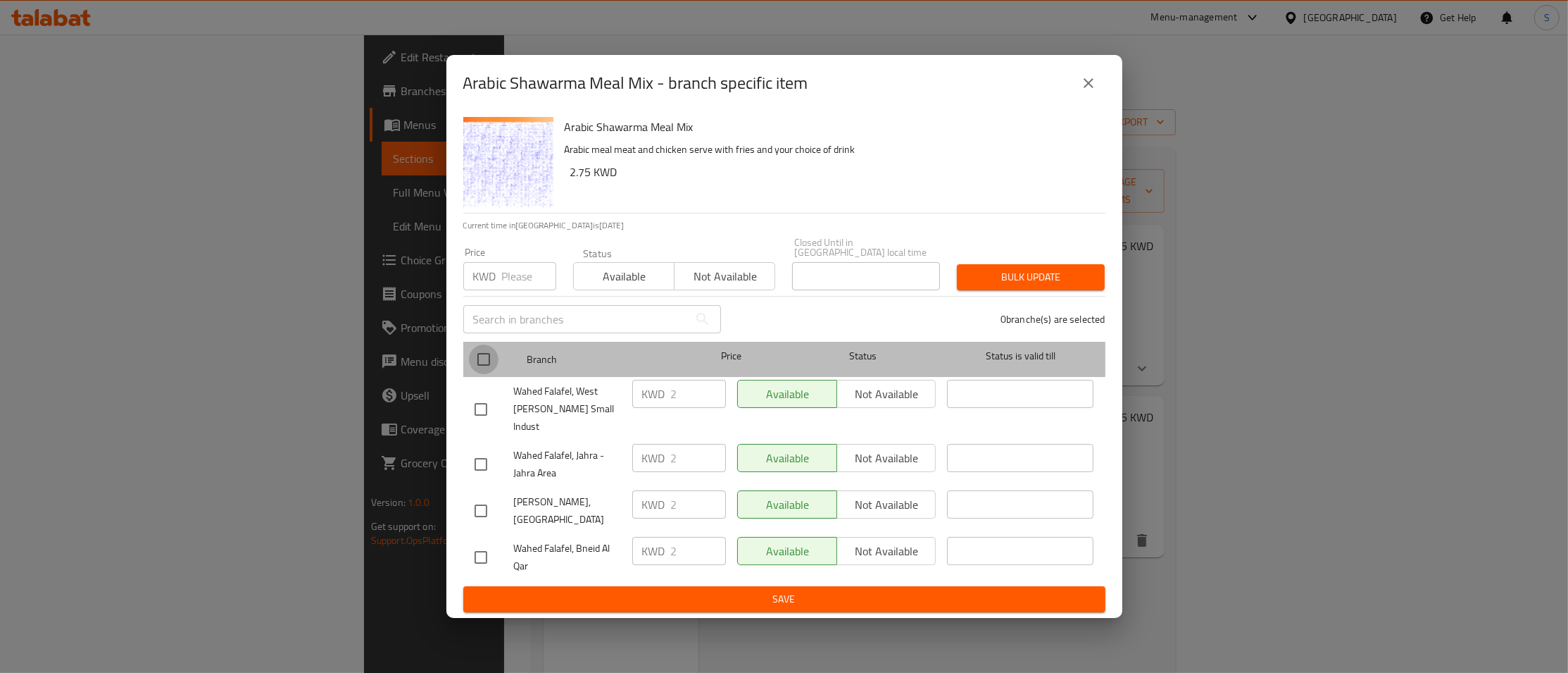
click at [479, 370] on input "checkbox" at bounding box center [484, 360] width 30 height 30
checkbox input "true"
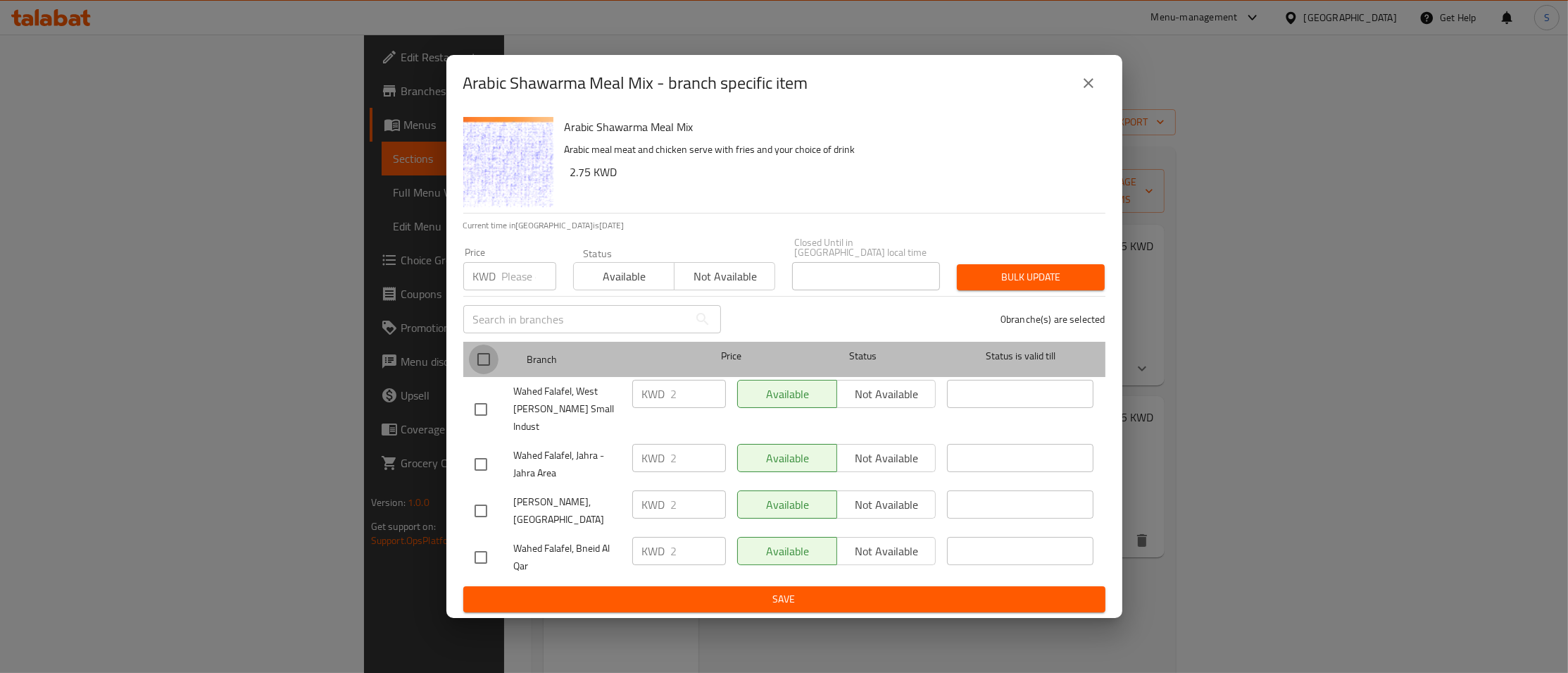
checkbox input "true"
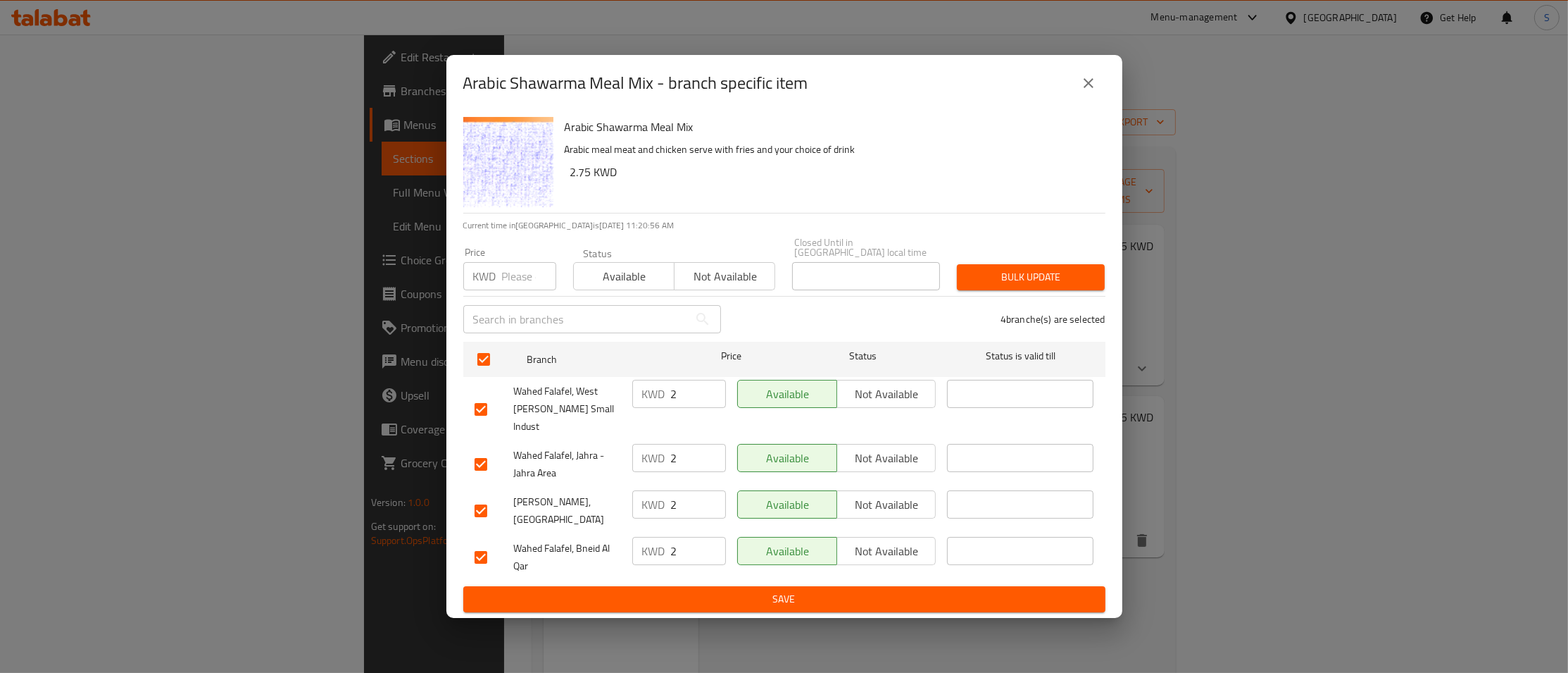
click at [1027, 265] on div "Price KWD Price Status Available Not available Closed Until in [GEOGRAPHIC_DATA…" at bounding box center [784, 264] width 659 height 70
click at [1025, 286] on span "Bulk update" at bounding box center [1030, 277] width 125 height 18
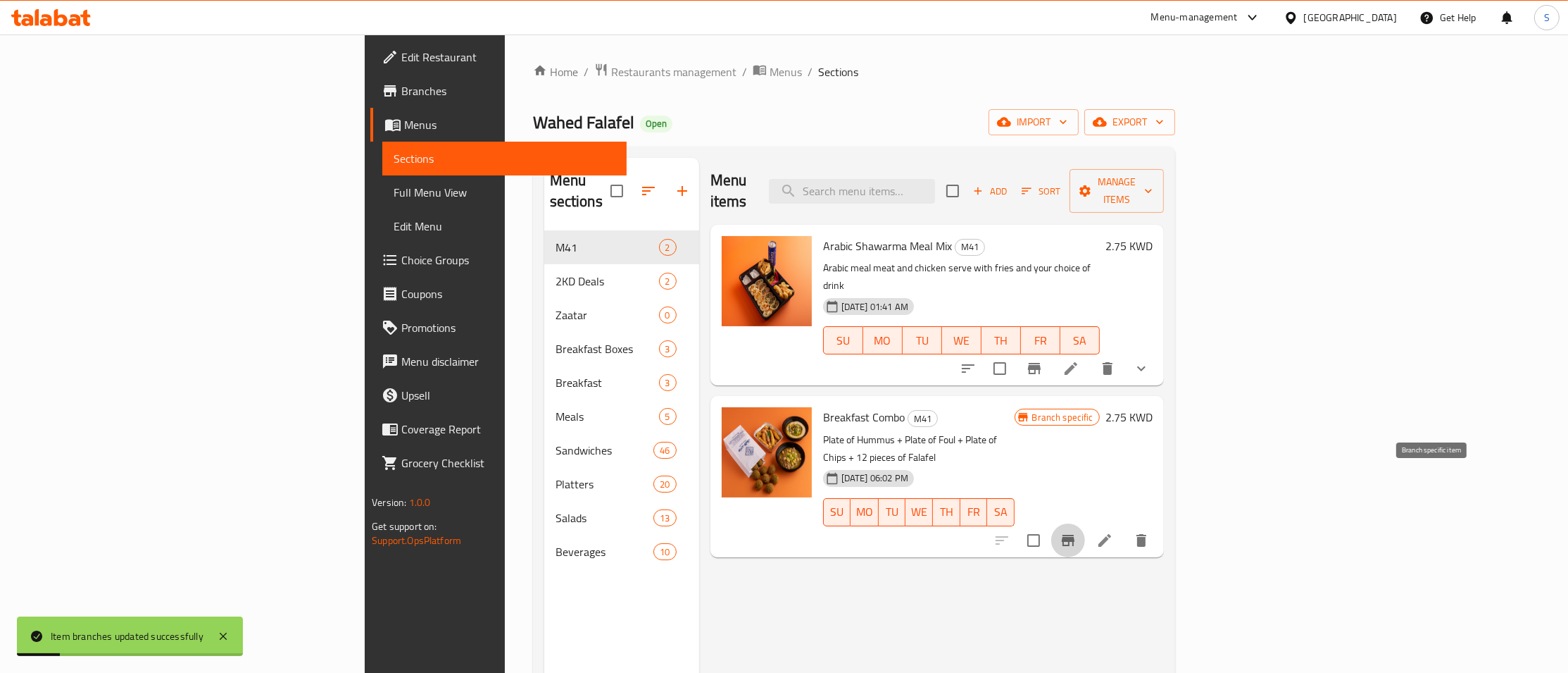
click at [1076, 532] on icon "Branch-specific-item" at bounding box center [1067, 540] width 17 height 17
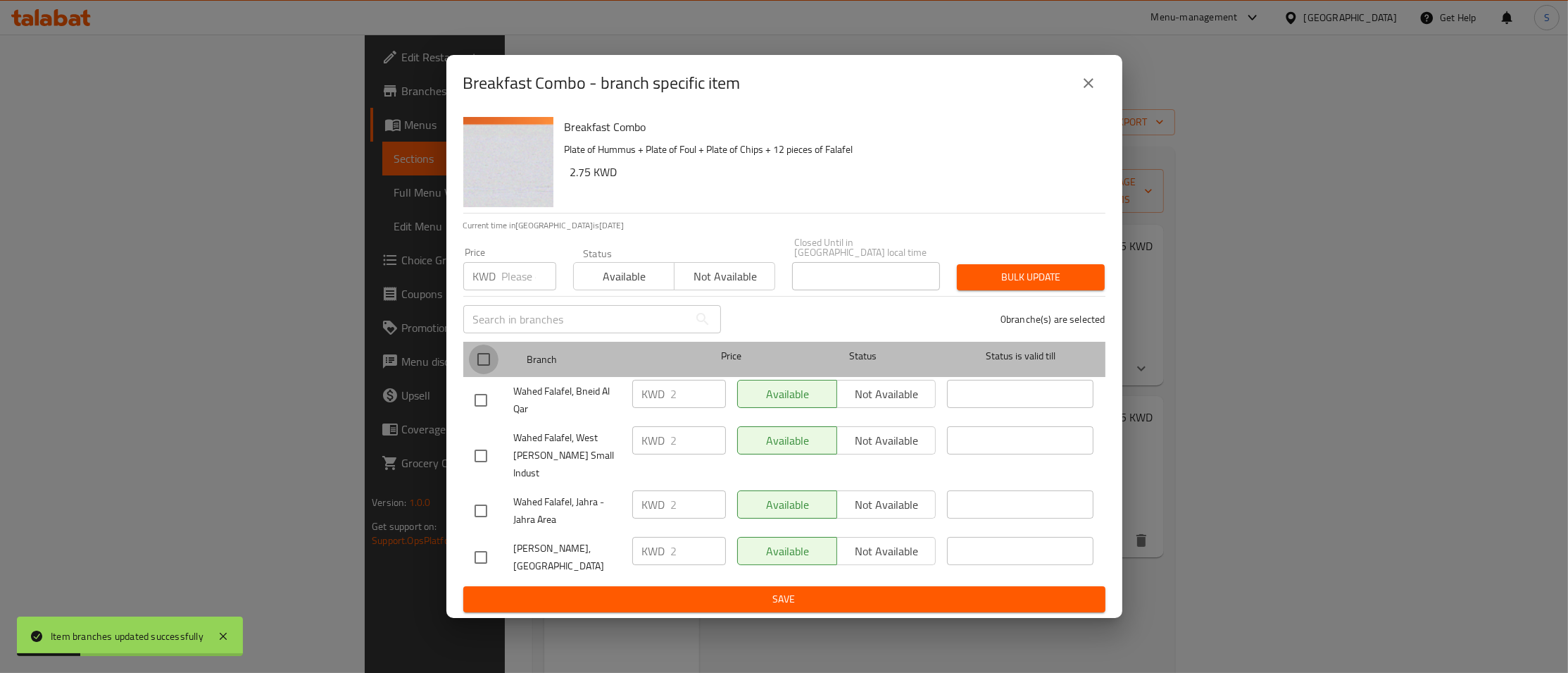
click at [477, 374] on input "checkbox" at bounding box center [484, 360] width 30 height 30
checkbox input "true"
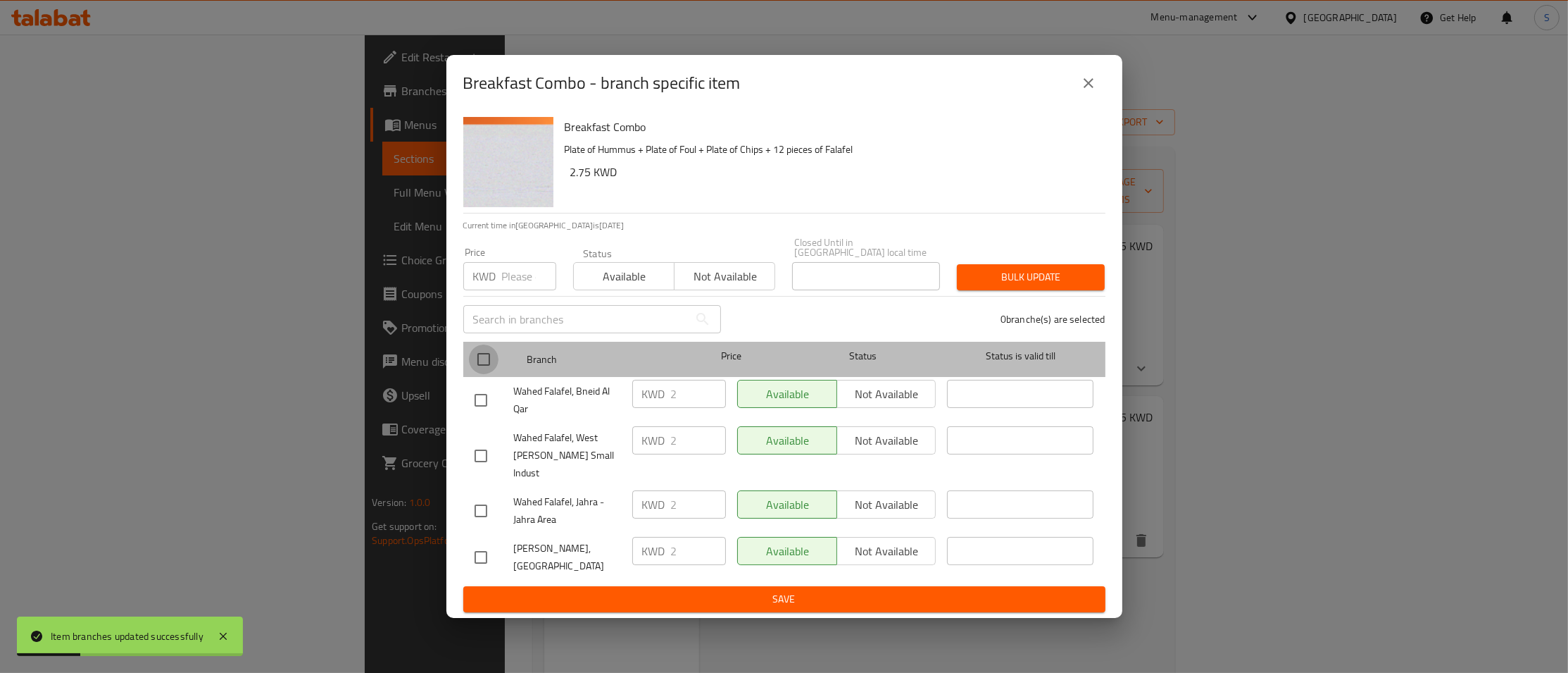
checkbox input "true"
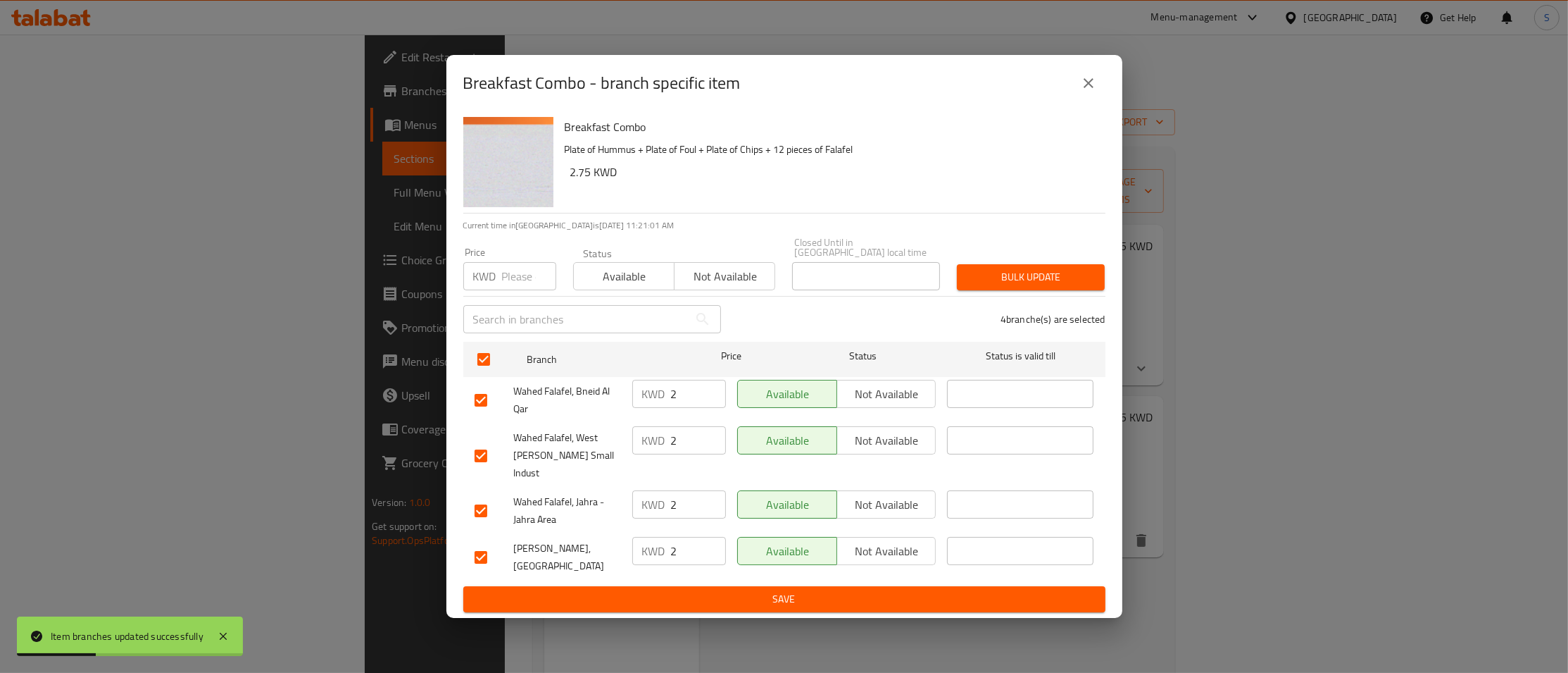
click at [1020, 286] on span "Bulk update" at bounding box center [1030, 277] width 125 height 18
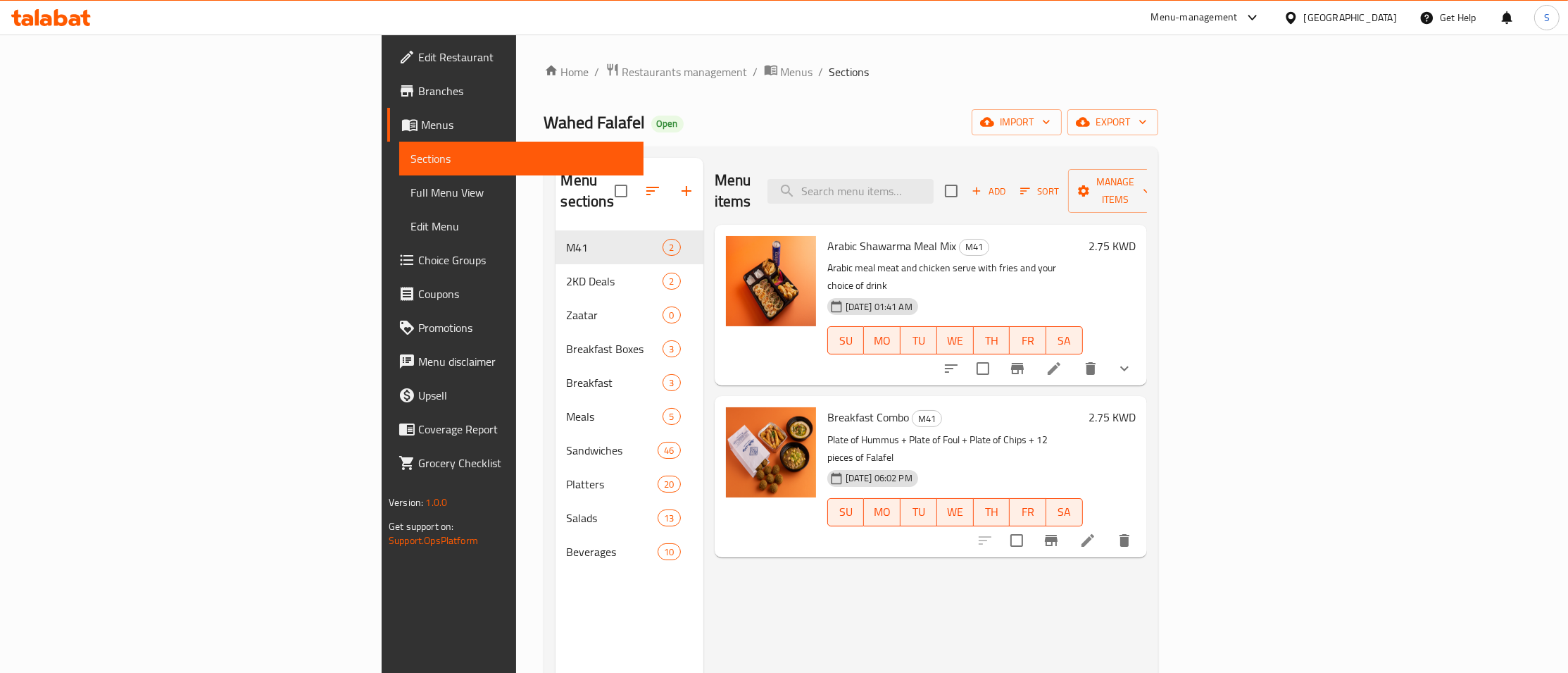
click at [516, 58] on div "Home / Restaurants management / Menus / Sections Wahed Falafel Open import expo…" at bounding box center [851, 452] width 670 height 835
click at [622, 67] on span "Restaurants management" at bounding box center [685, 71] width 125 height 17
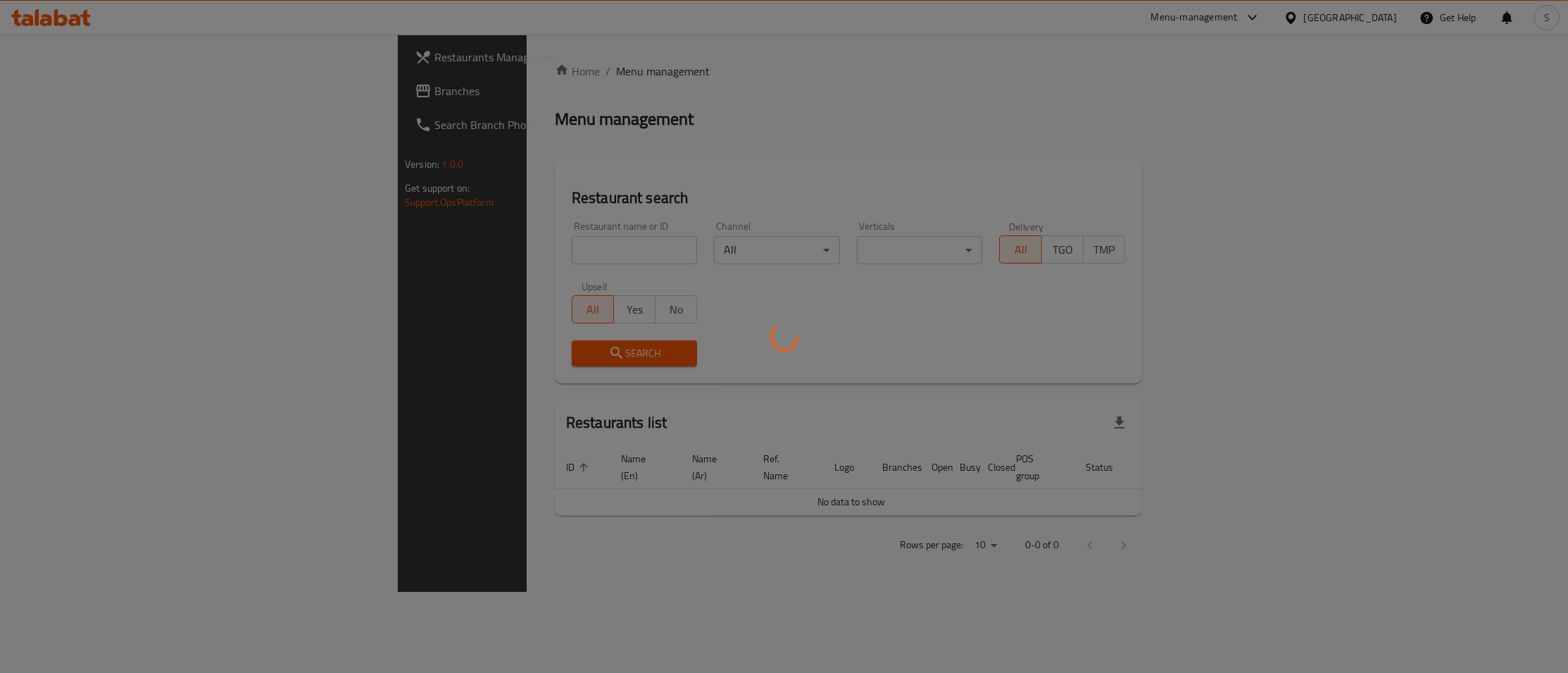
click at [494, 240] on div at bounding box center [784, 336] width 1568 height 673
click at [487, 250] on div at bounding box center [784, 336] width 1568 height 673
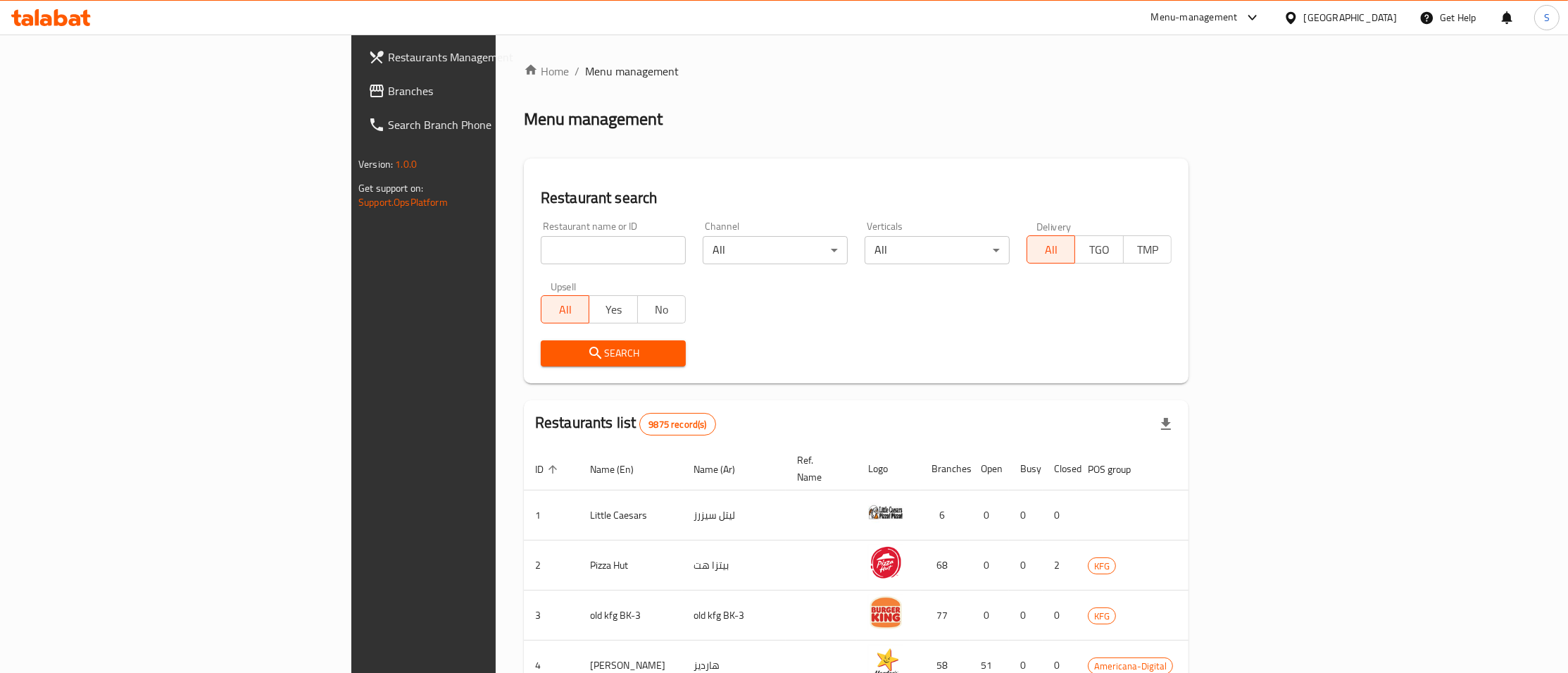
click at [540, 251] on input "search" at bounding box center [613, 251] width 145 height 28
paste input "Opt coffee"
type input "Opt coffee"
click button "Search" at bounding box center [613, 354] width 145 height 26
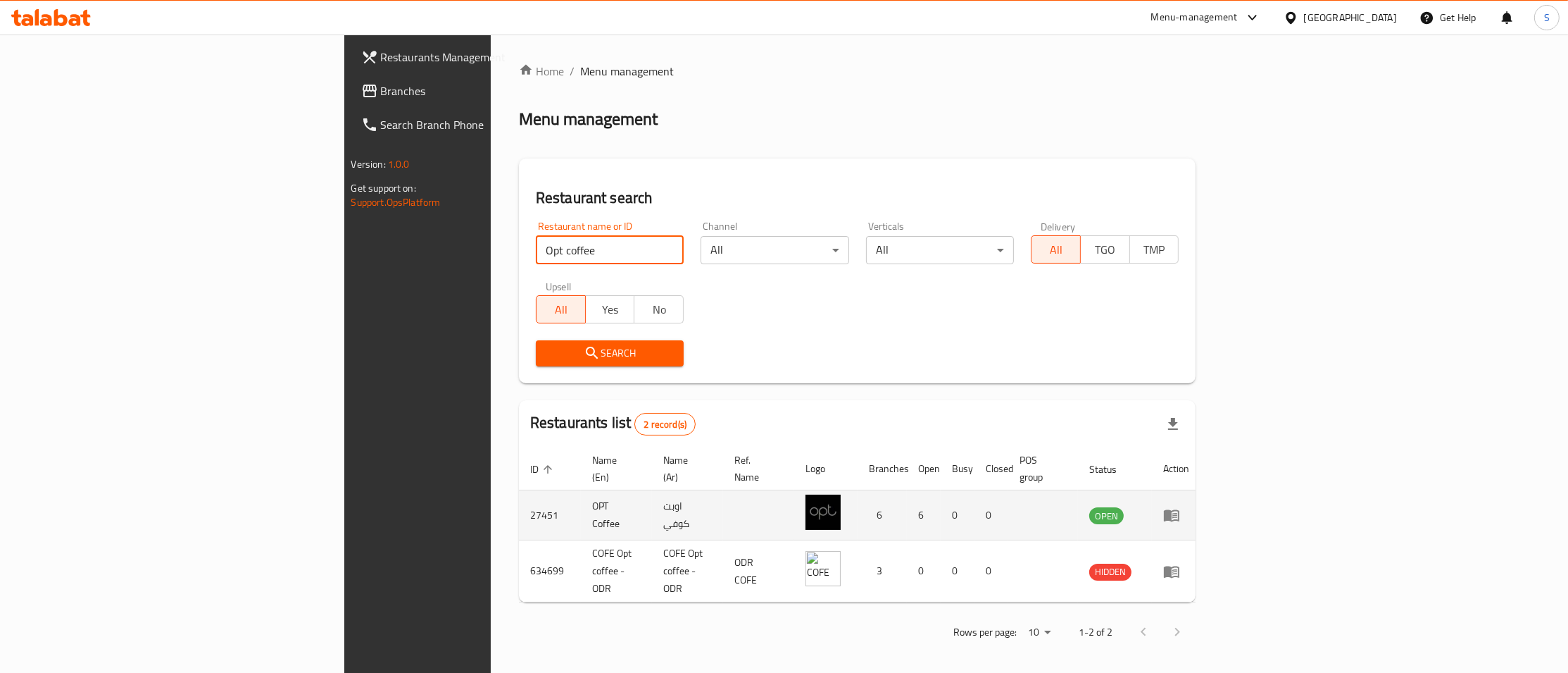
click at [1179, 510] on icon "enhanced table" at bounding box center [1171, 516] width 16 height 12
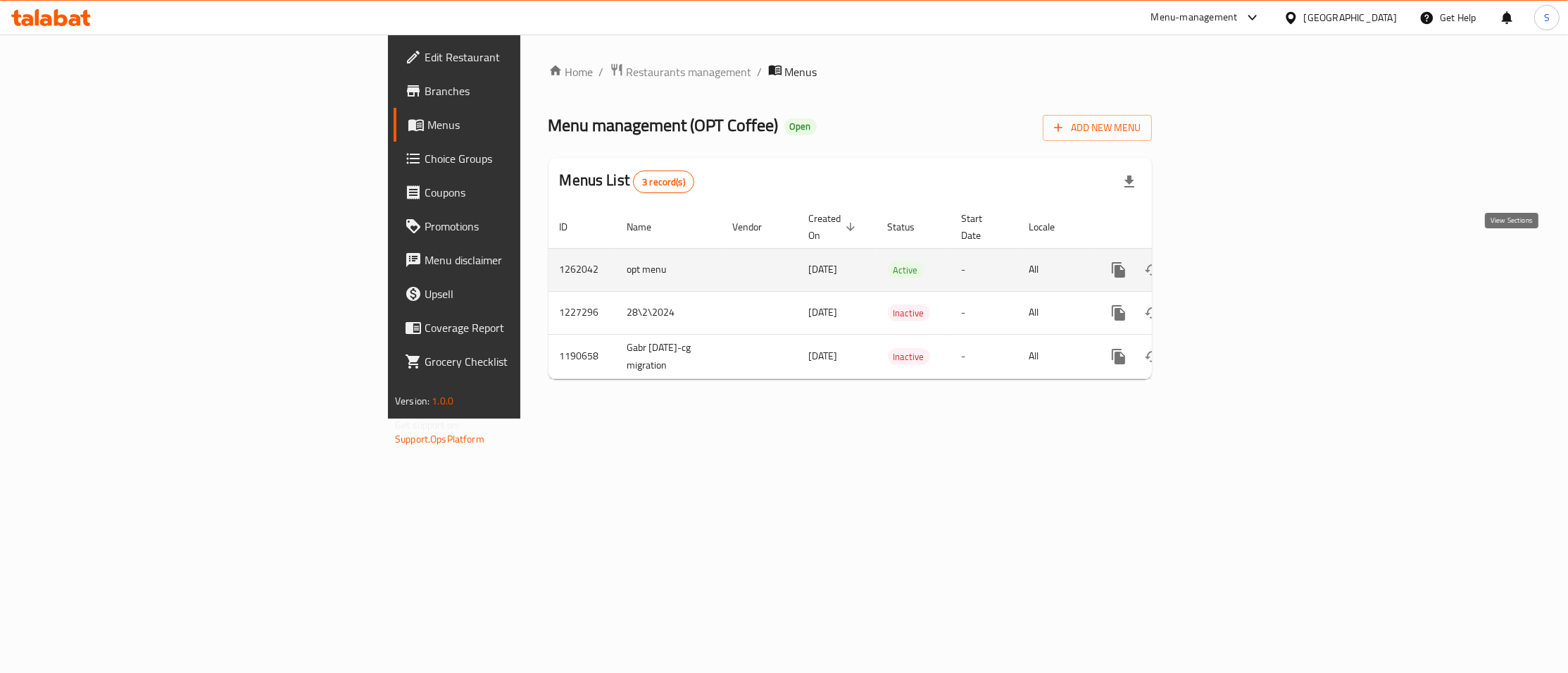
click at [1229, 261] on icon "enhanced table" at bounding box center [1220, 269] width 17 height 17
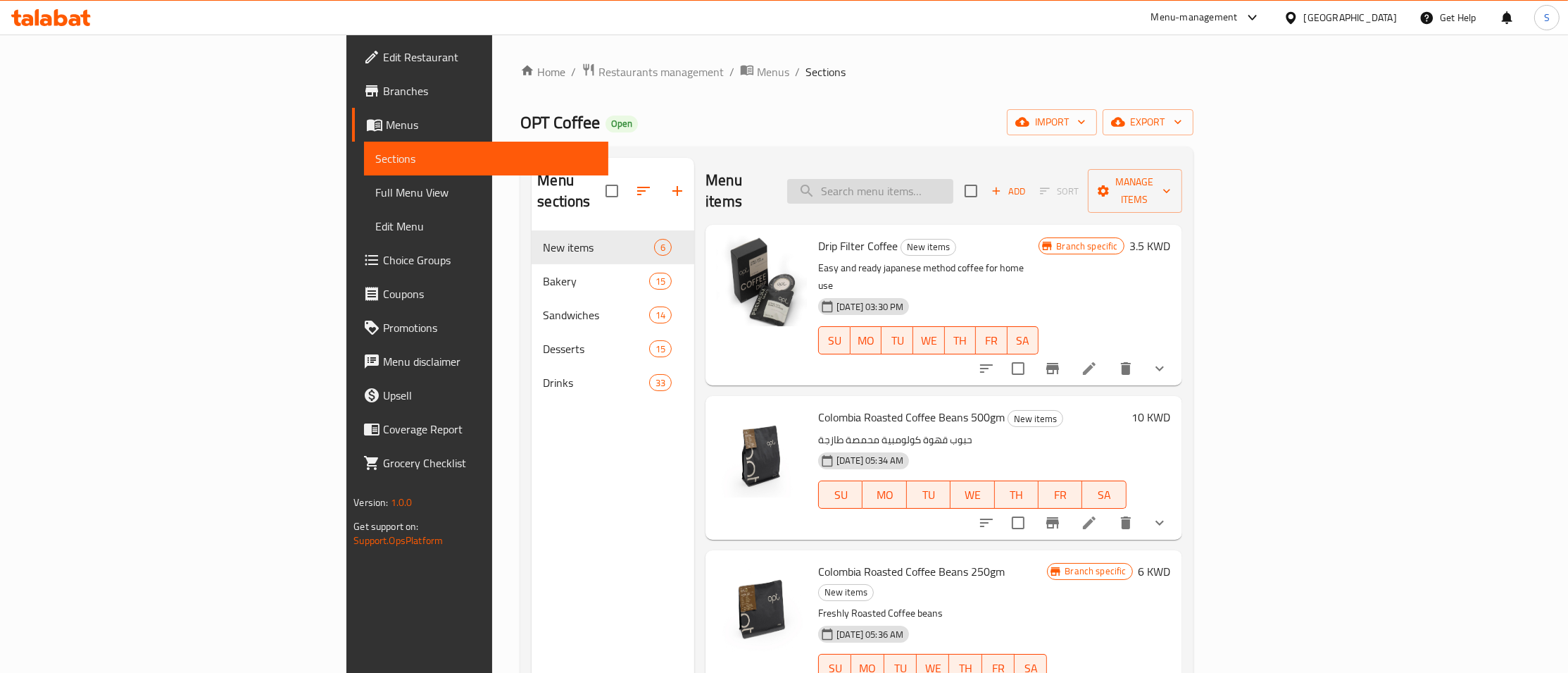
click at [954, 180] on input "search" at bounding box center [870, 191] width 167 height 25
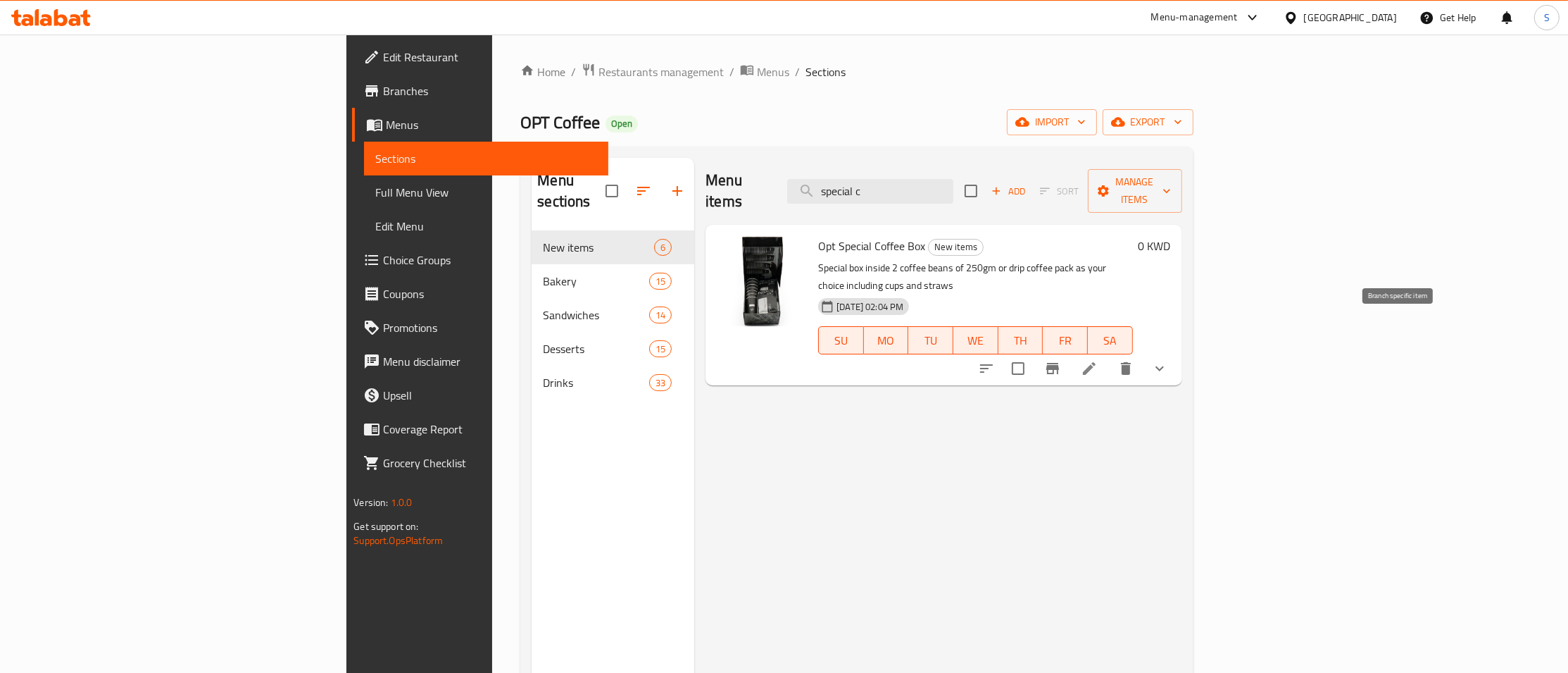
type input "special c"
click at [1097, 360] on icon at bounding box center [1089, 368] width 17 height 17
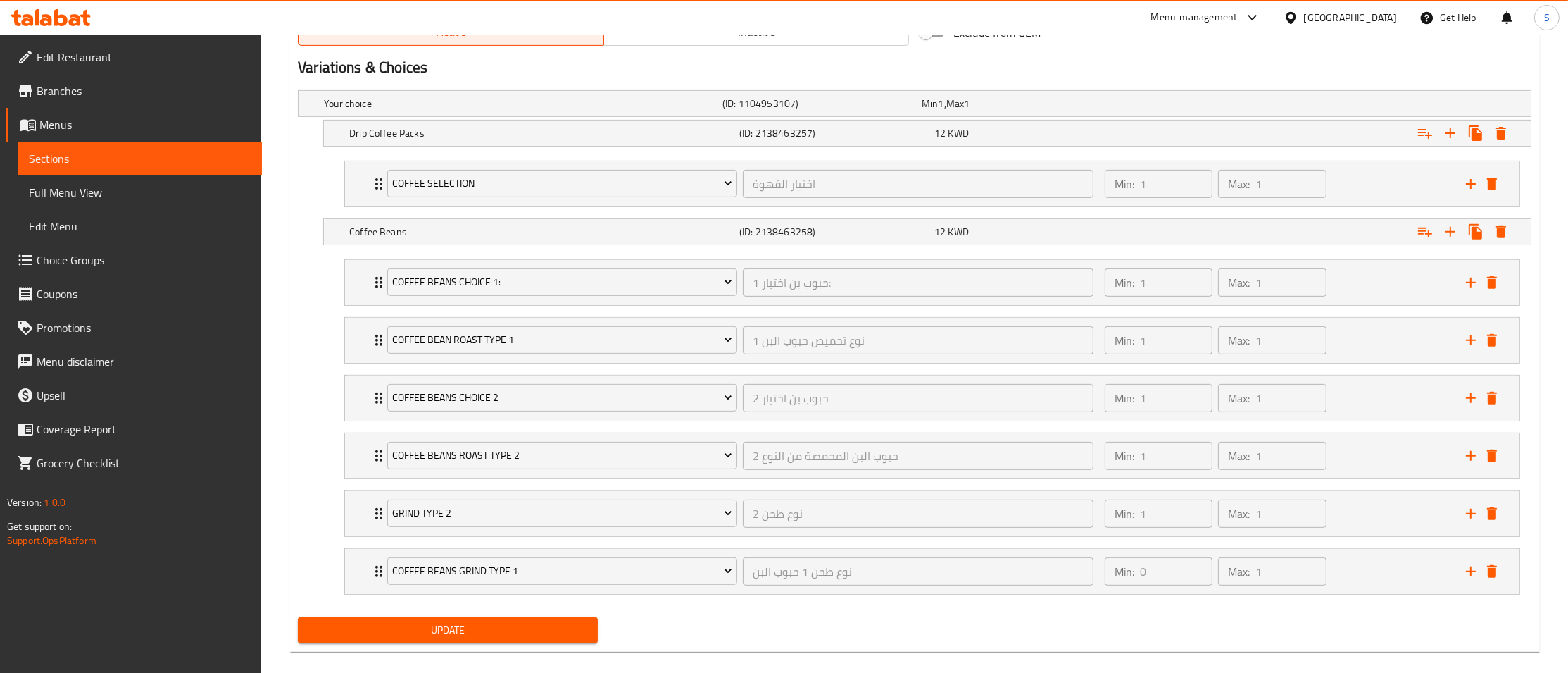
scroll to position [765, 0]
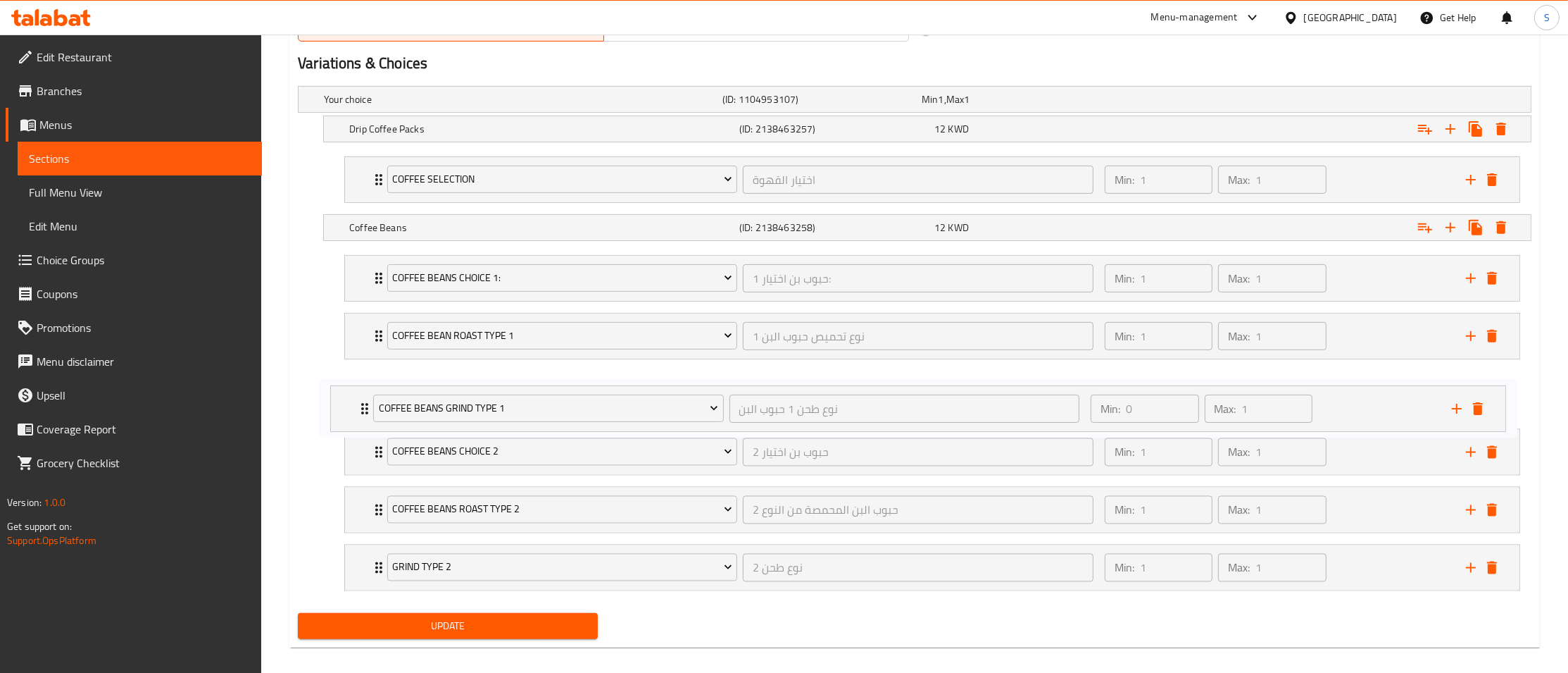
drag, startPoint x: 379, startPoint y: 583, endPoint x: 360, endPoint y: 415, distance: 169.1
click at [360, 408] on div "Coffee Beans Choice 1: حبوب بن اختيار 1: ​ Min: 1 ​ Max: 1 ​ [GEOGRAPHIC_DATA] …" at bounding box center [933, 423] width 1199 height 348
click at [488, 621] on button "Update" at bounding box center [448, 626] width 300 height 26
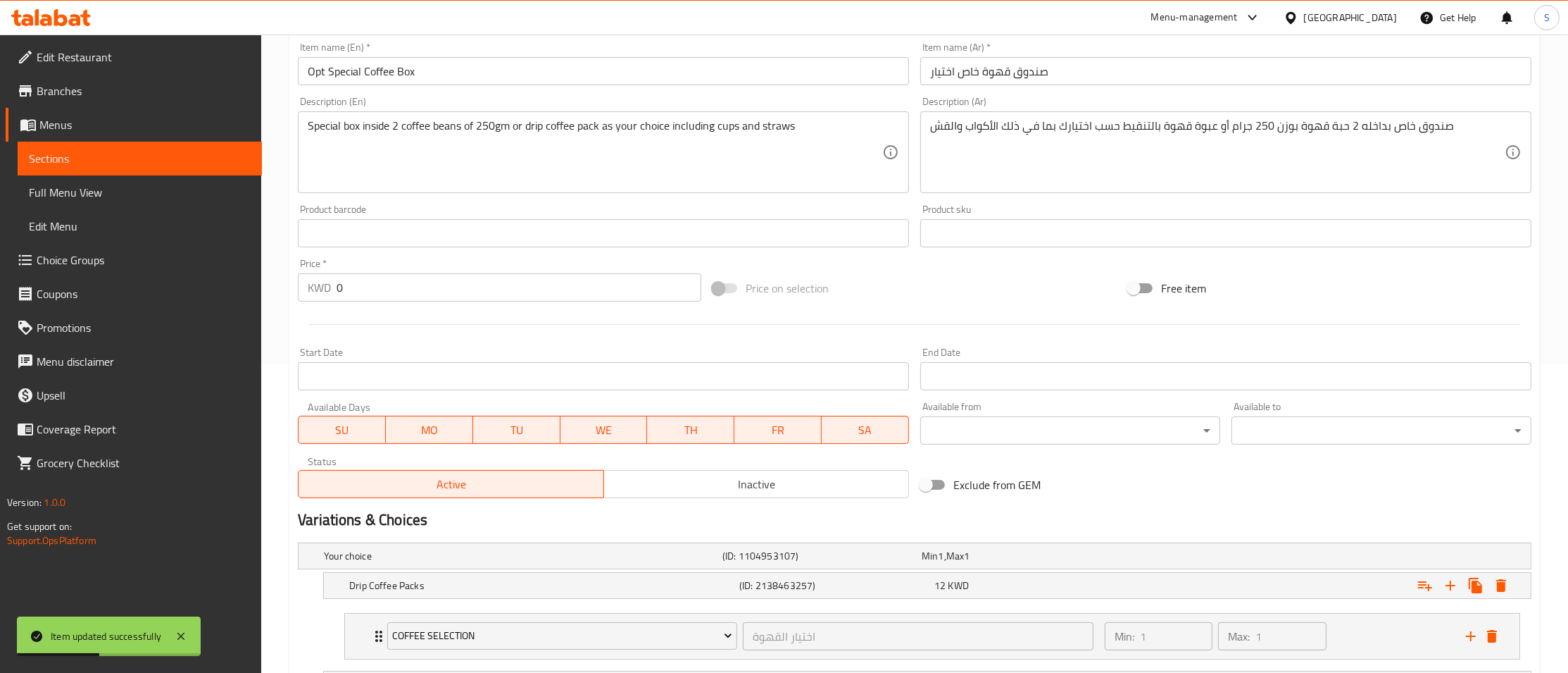
scroll to position [0, 0]
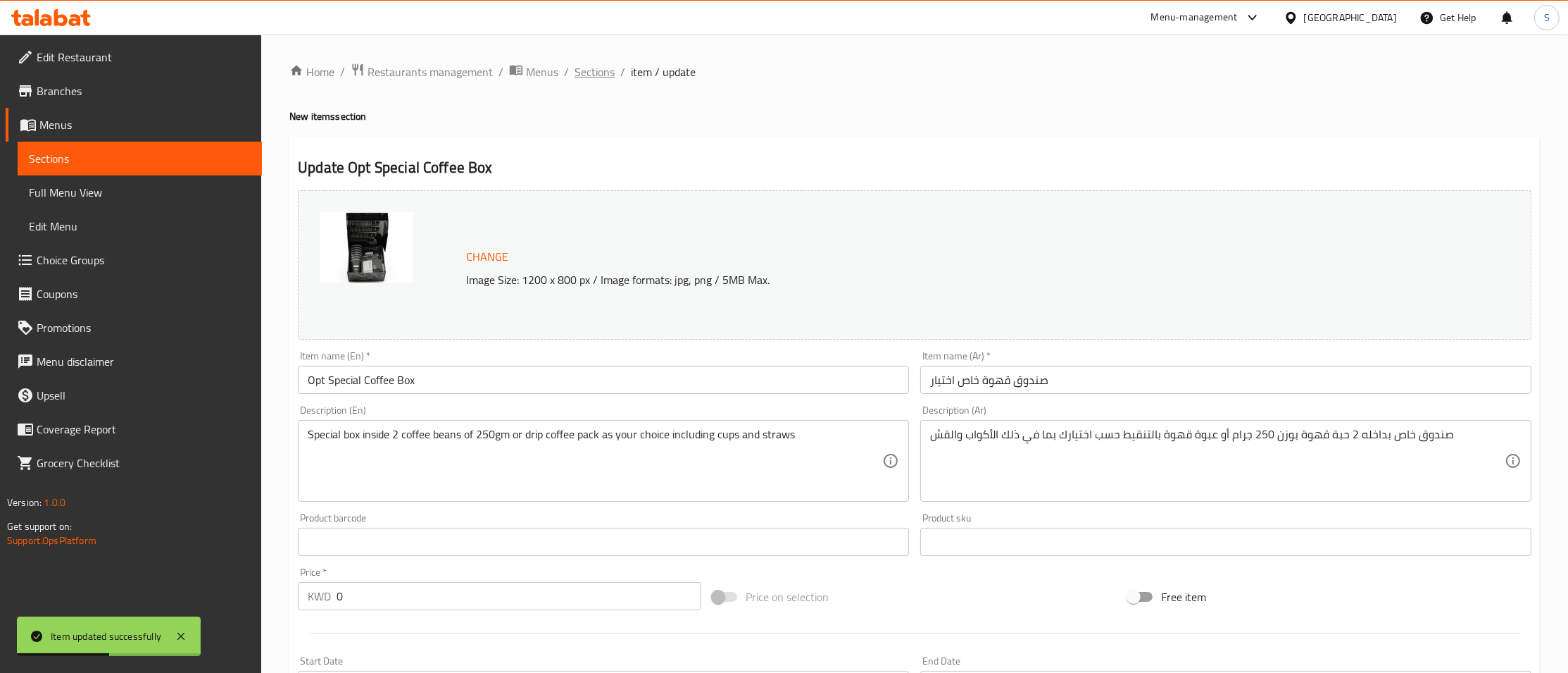
click at [591, 72] on span "Sections" at bounding box center [595, 71] width 41 height 17
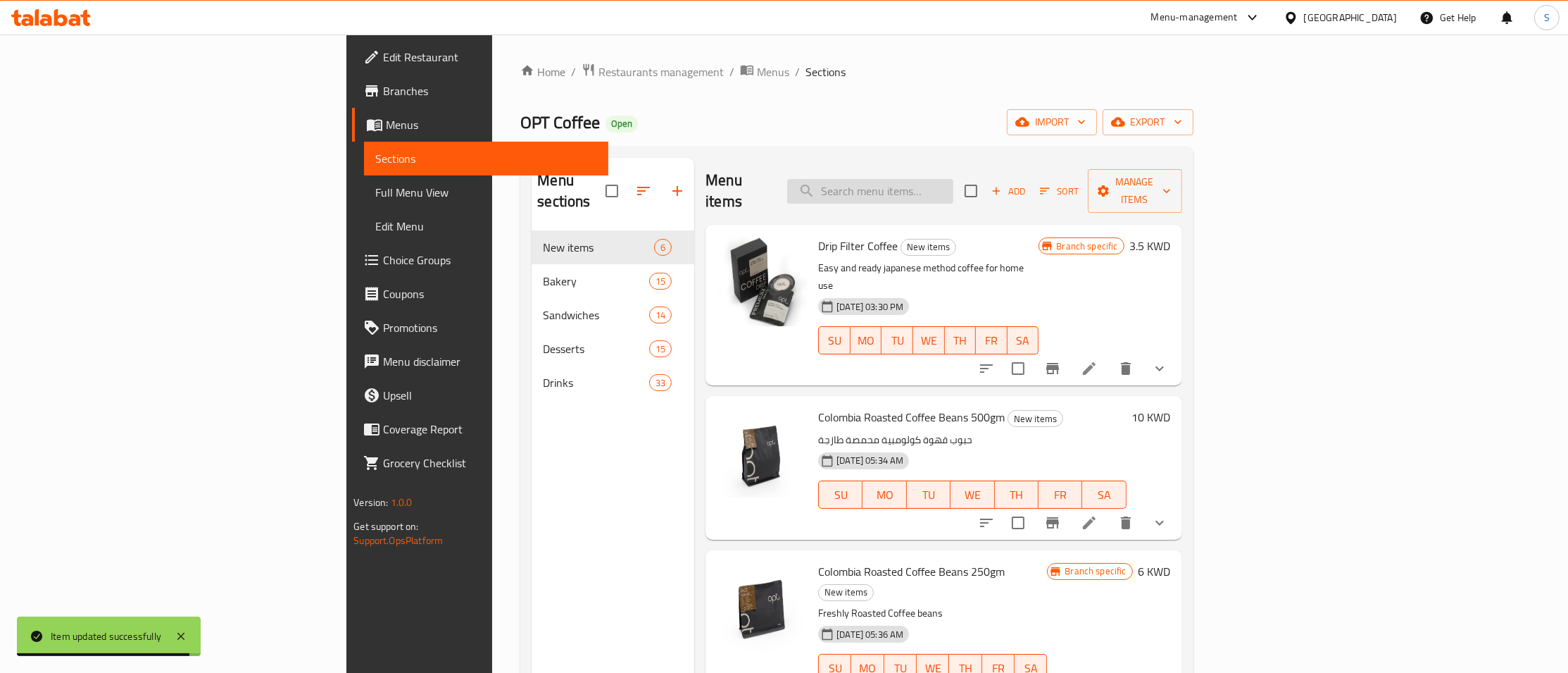
click at [954, 186] on input "search" at bounding box center [870, 191] width 167 height 25
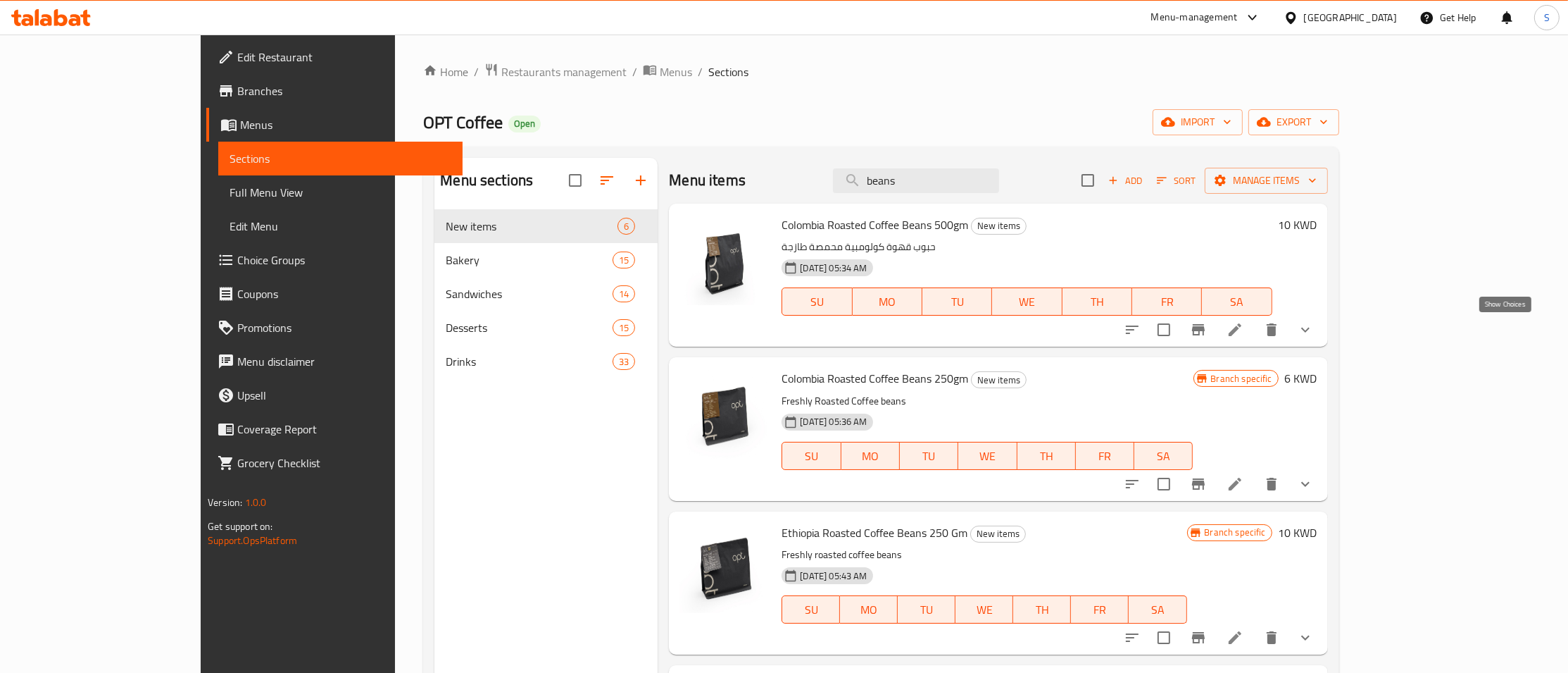
click at [1314, 333] on icon "show more" at bounding box center [1304, 329] width 17 height 17
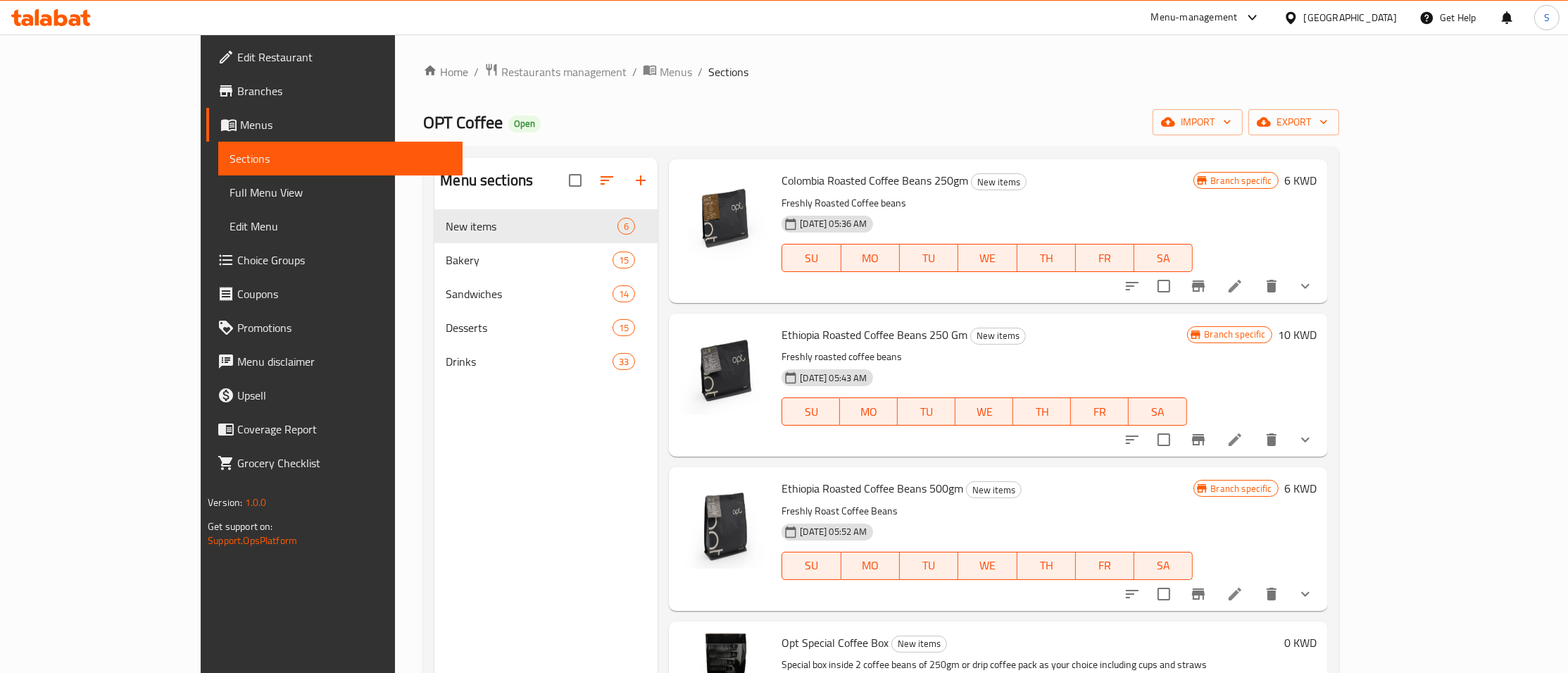
scroll to position [446, 0]
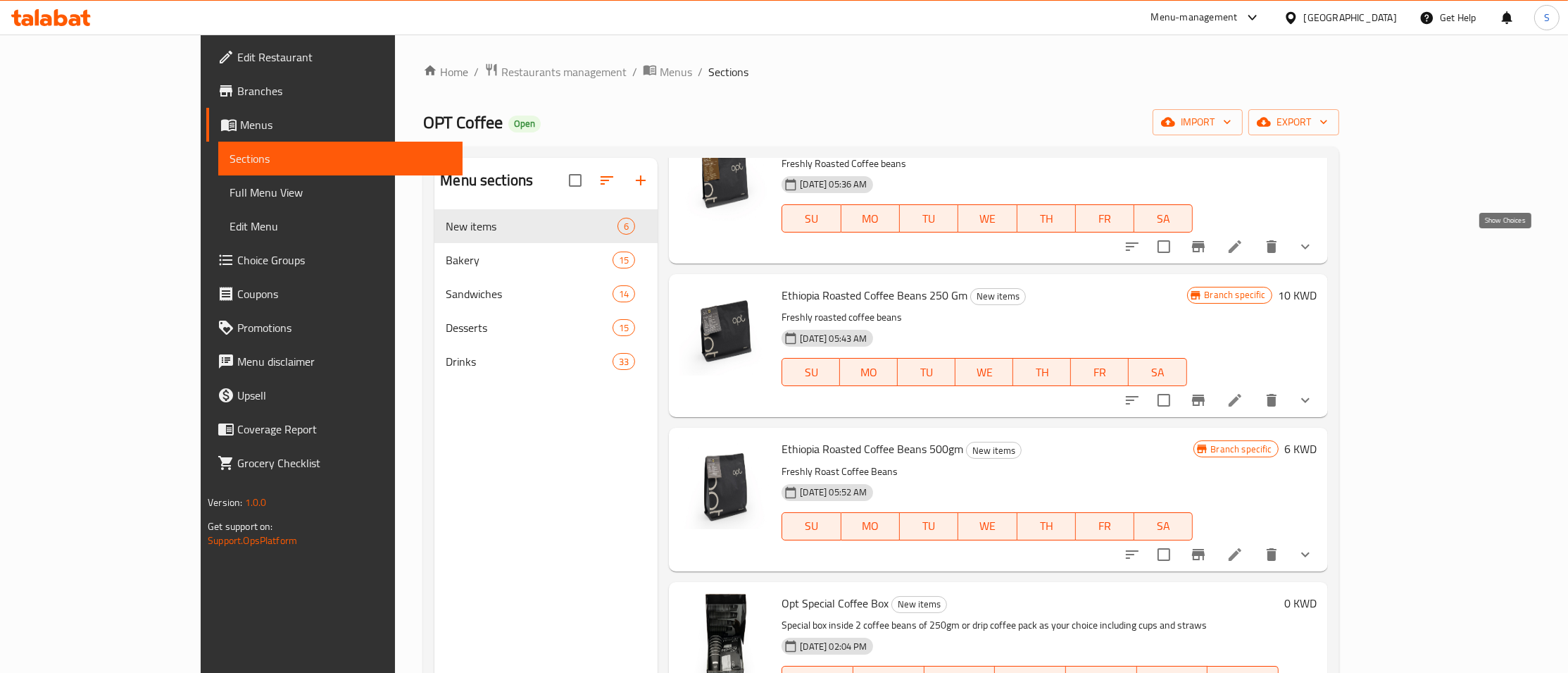
click at [1314, 243] on icon "show more" at bounding box center [1304, 246] width 17 height 17
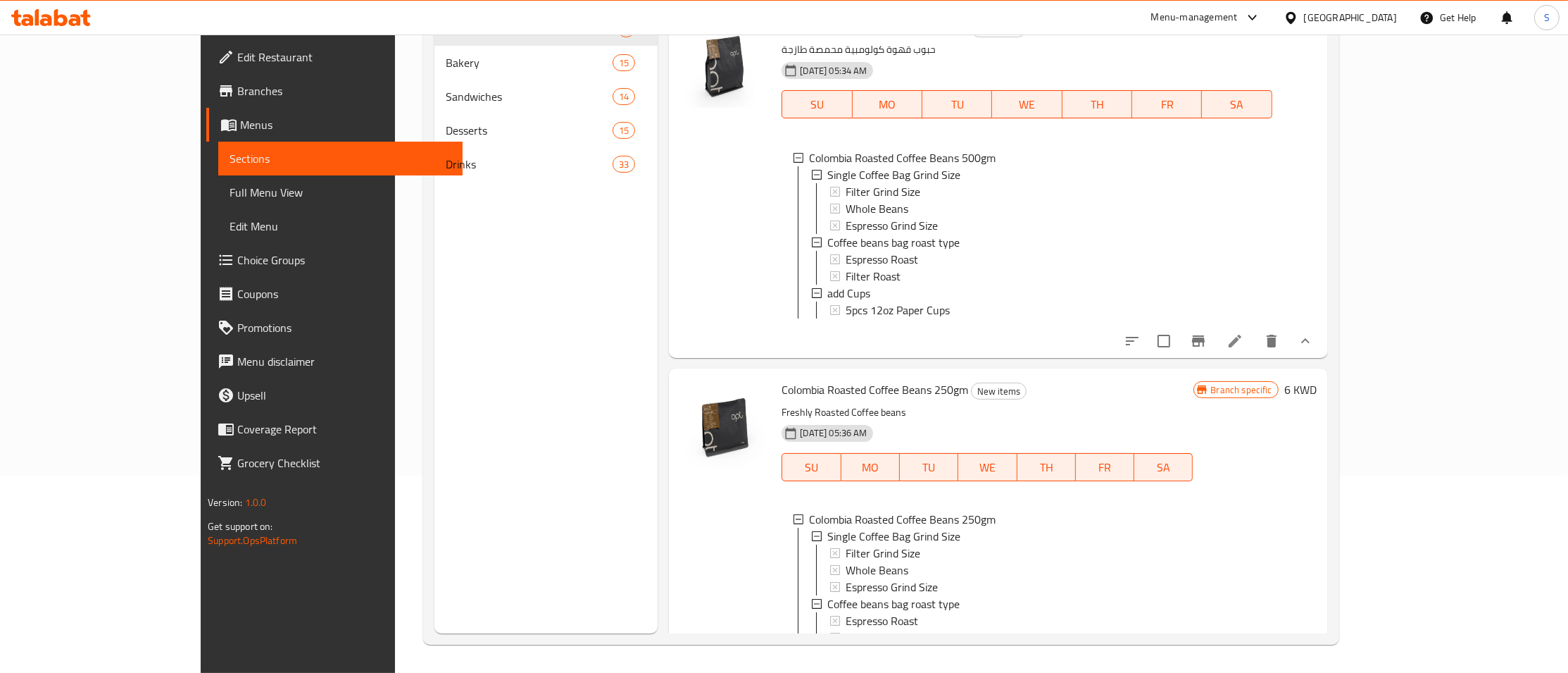
scroll to position [0, 0]
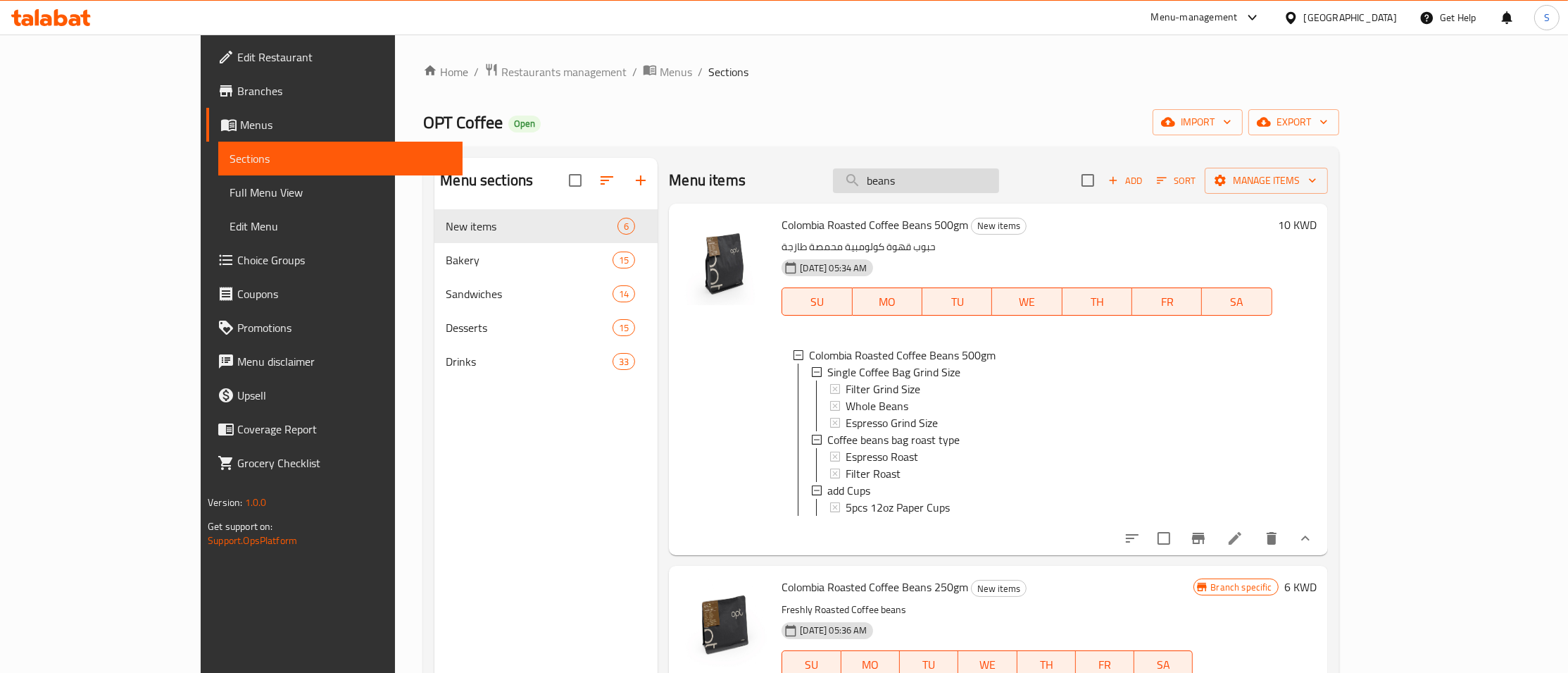
drag, startPoint x: 1021, startPoint y: 176, endPoint x: 761, endPoint y: 198, distance: 260.9
click at [833, 193] on input "beans" at bounding box center [916, 181] width 167 height 25
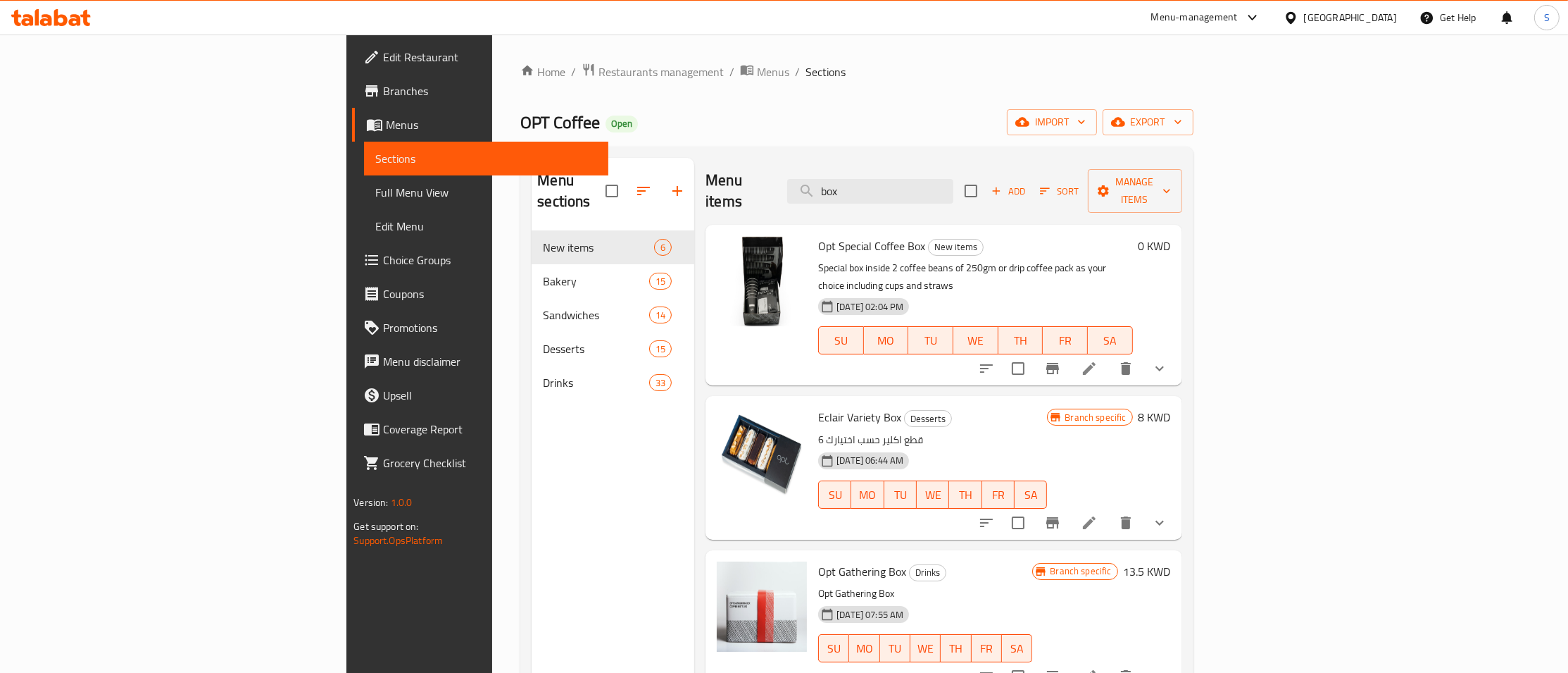
type input "box"
click at [818, 236] on span "Opt Special Coffee Box" at bounding box center [871, 246] width 107 height 21
drag, startPoint x: 747, startPoint y: 225, endPoint x: 825, endPoint y: 224, distance: 78.0
click at [825, 236] on span "Opt Special Coffee Box" at bounding box center [871, 246] width 107 height 21
copy h6 "Opt Special Coffee Box"
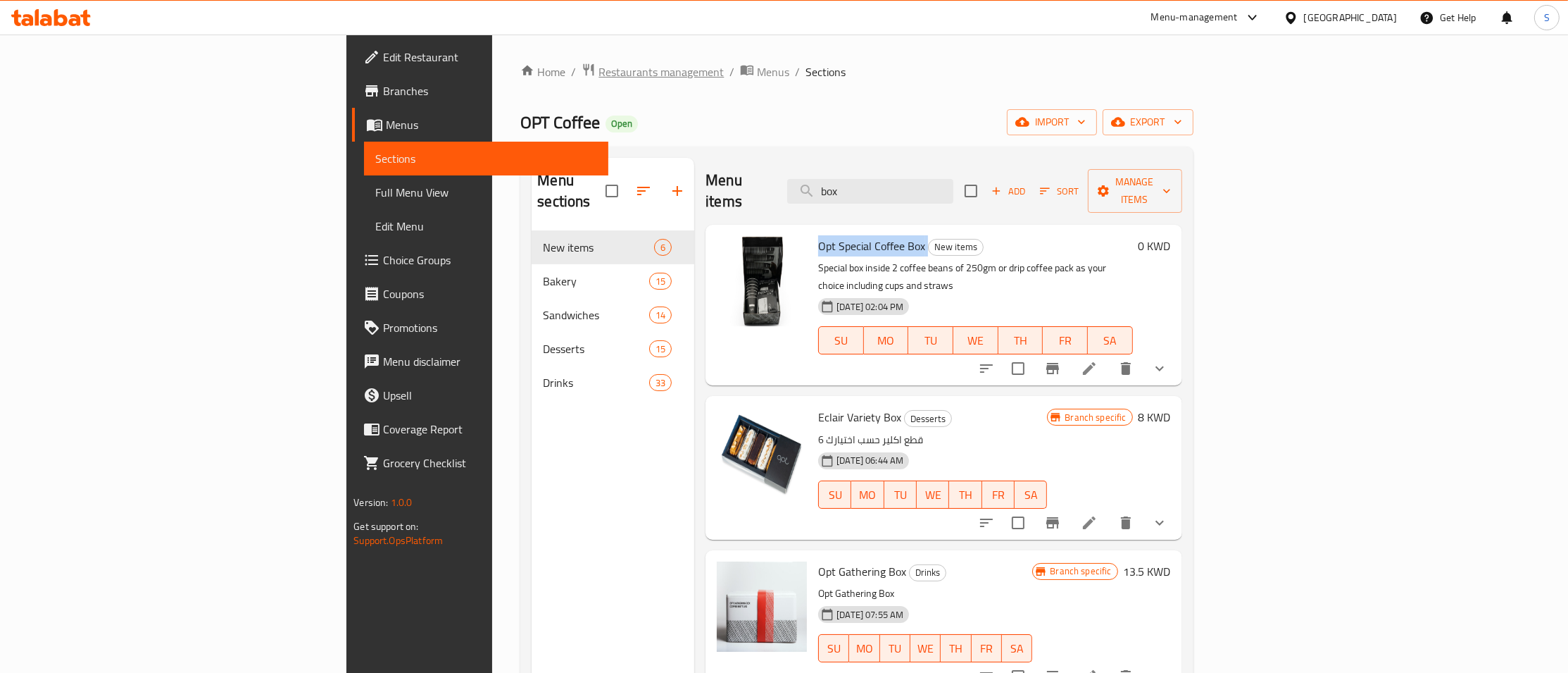
click at [598, 71] on span "Restaurants management" at bounding box center [661, 71] width 125 height 17
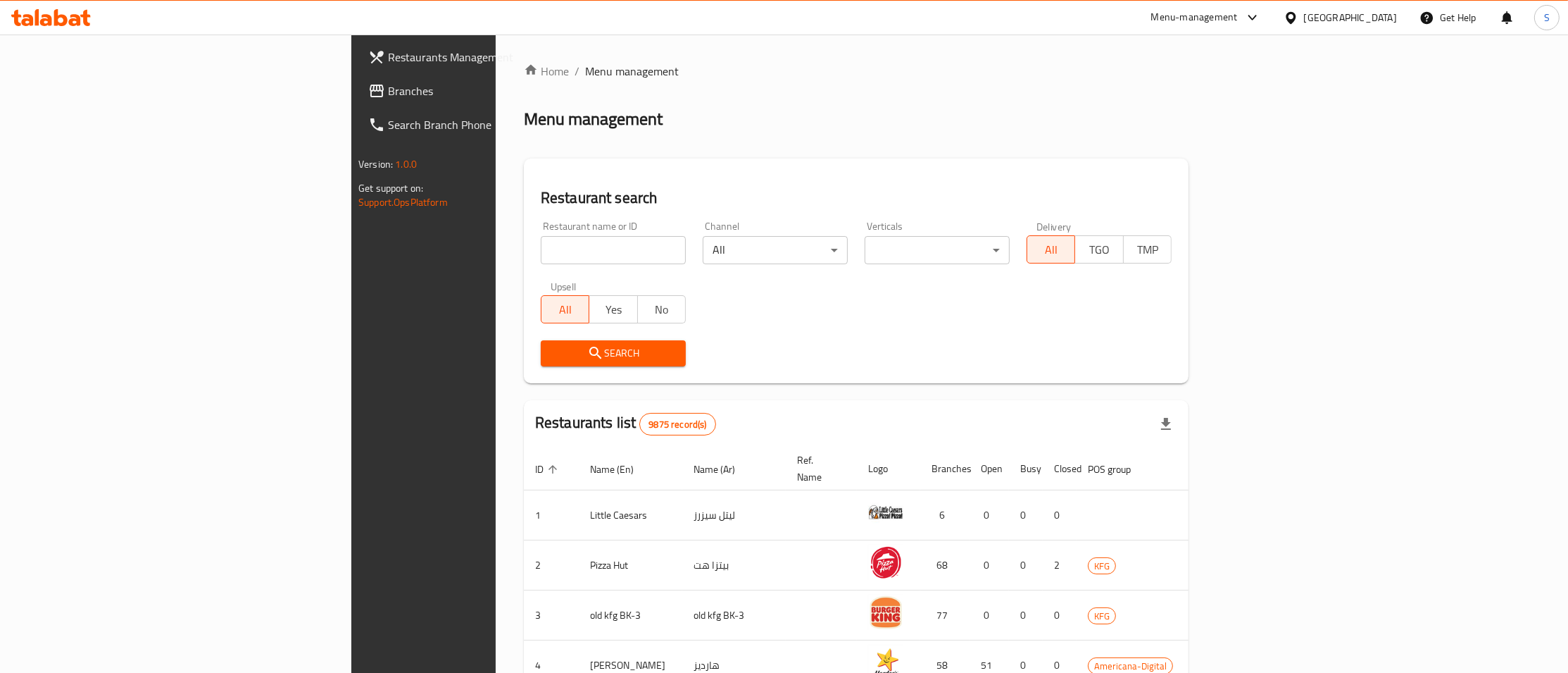
click at [540, 251] on input "search" at bounding box center [613, 251] width 145 height 28
paste input "Guaco"
type input "Guaco"
click button "Search" at bounding box center [613, 354] width 145 height 26
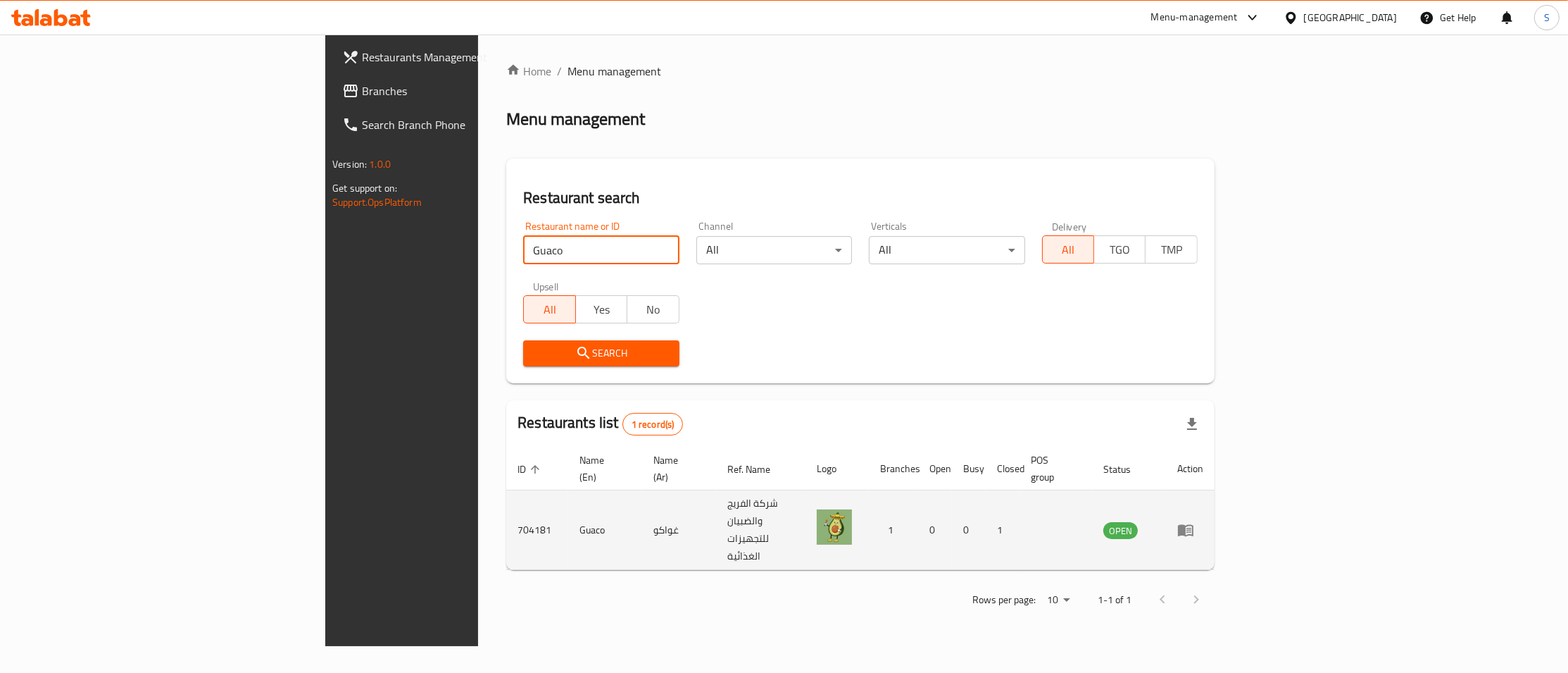
click at [1193, 525] on icon "enhanced table" at bounding box center [1185, 531] width 16 height 12
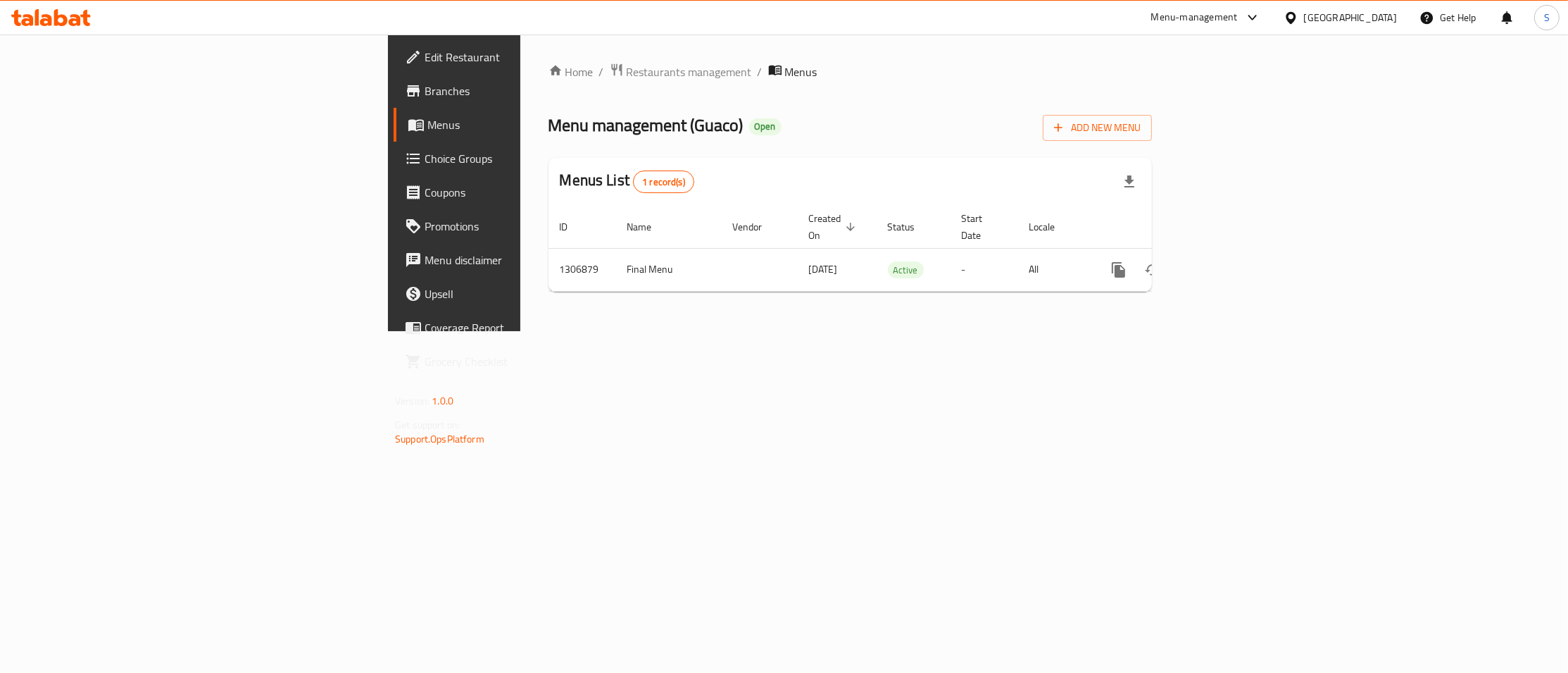
click at [425, 86] on span "Branches" at bounding box center [531, 90] width 214 height 17
